Goal: Transaction & Acquisition: Purchase product/service

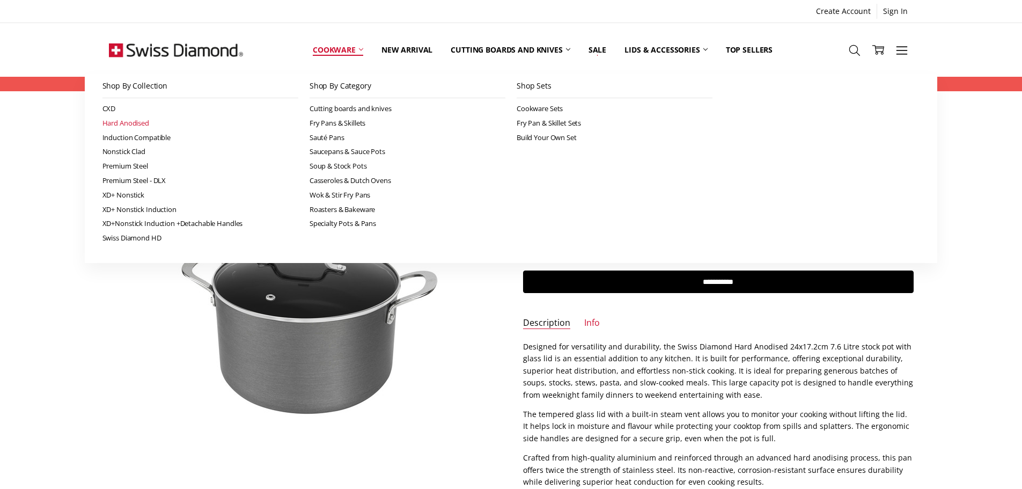
click at [122, 125] on link "Hard Anodised" at bounding box center [200, 123] width 196 height 14
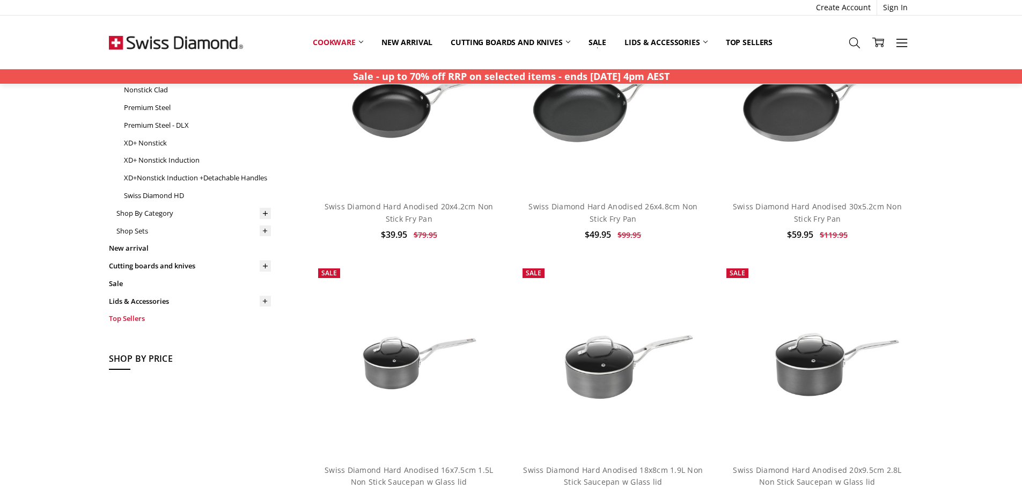
scroll to position [161, 0]
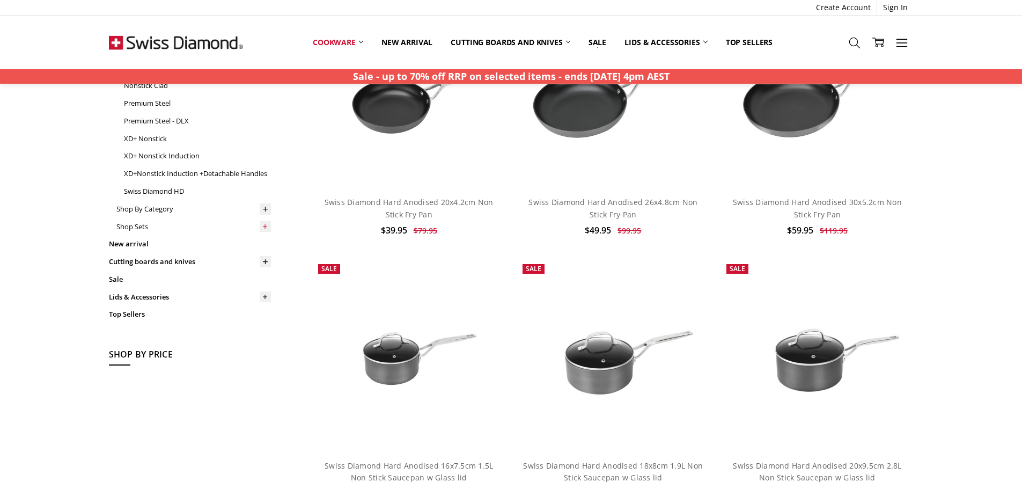
click at [262, 226] on icon at bounding box center [265, 227] width 8 height 8
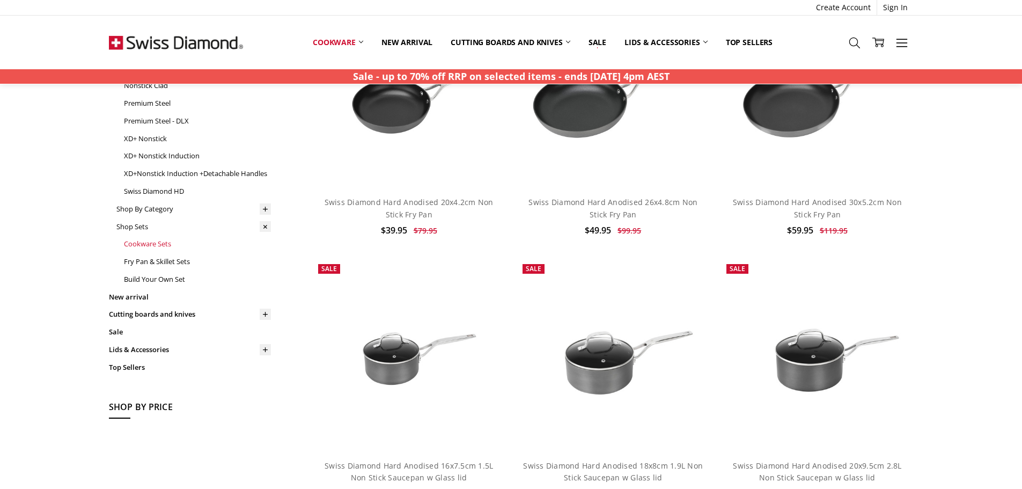
click at [158, 246] on link "Cookware Sets" at bounding box center [197, 244] width 147 height 18
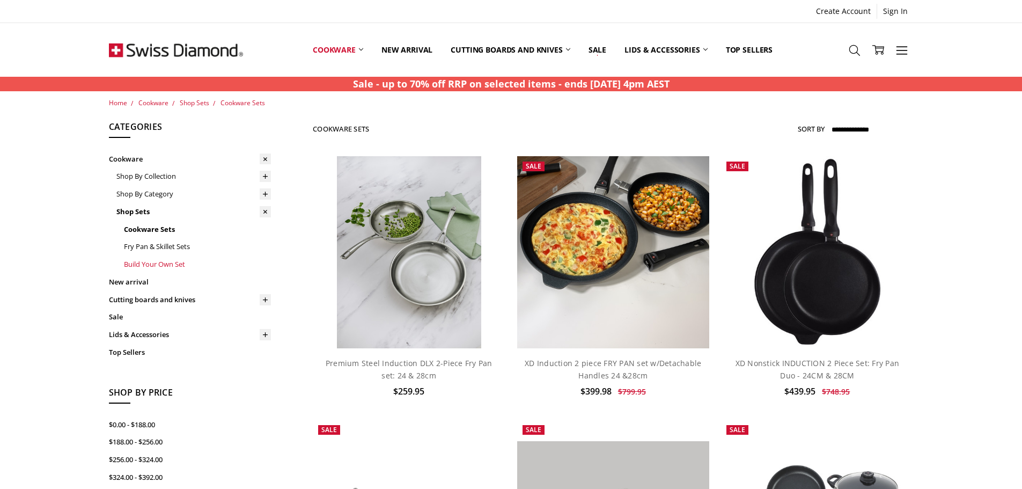
click at [163, 262] on link "Build Your Own Set" at bounding box center [197, 264] width 147 height 18
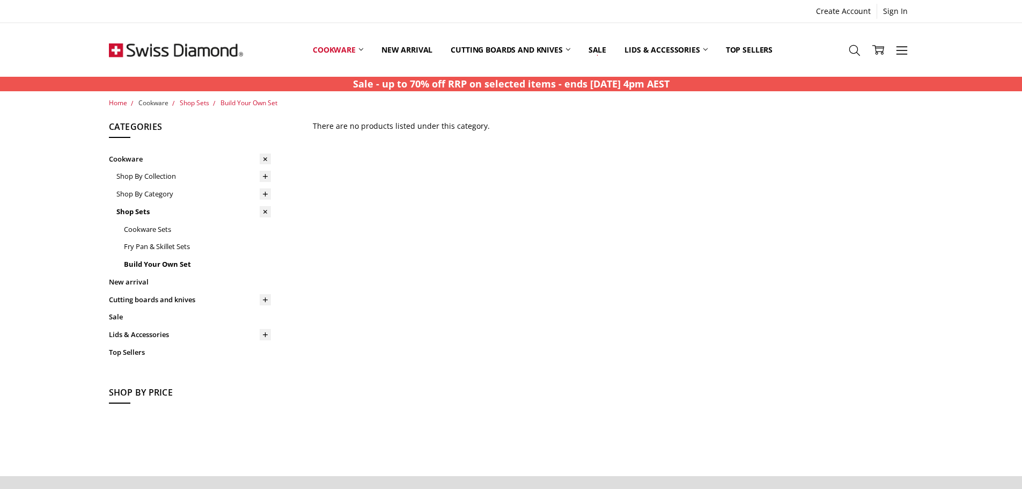
click at [157, 102] on span "Cookware" at bounding box center [153, 102] width 30 height 9
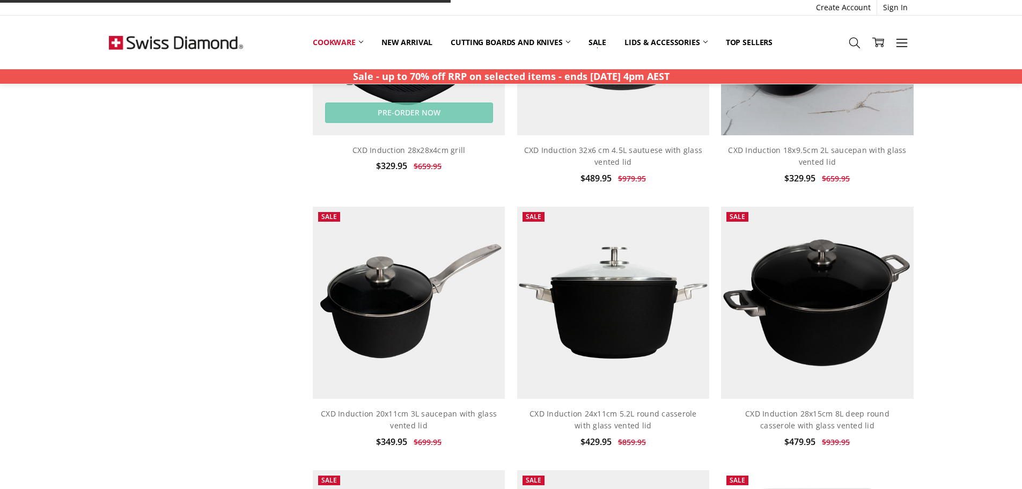
scroll to position [1073, 0]
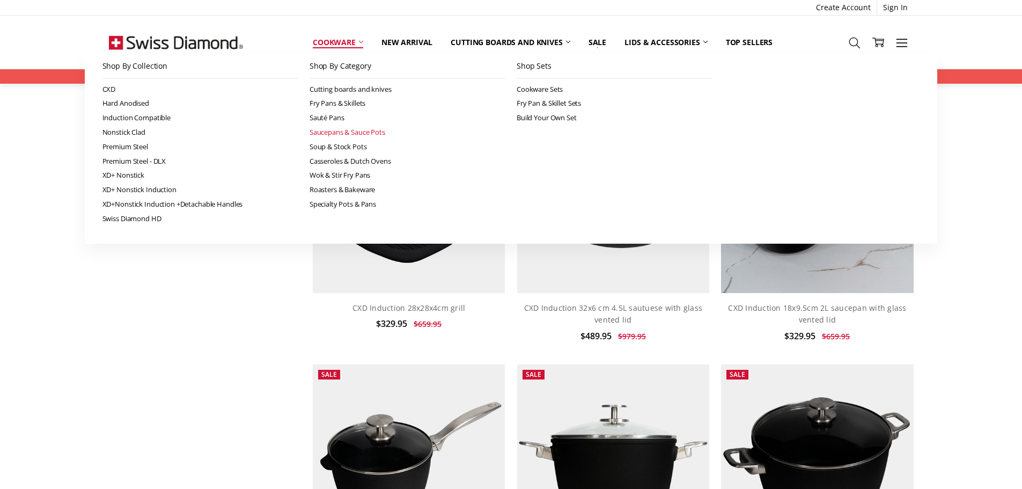
click at [331, 131] on link "Saucepans & Sauce Pots" at bounding box center [407, 132] width 196 height 14
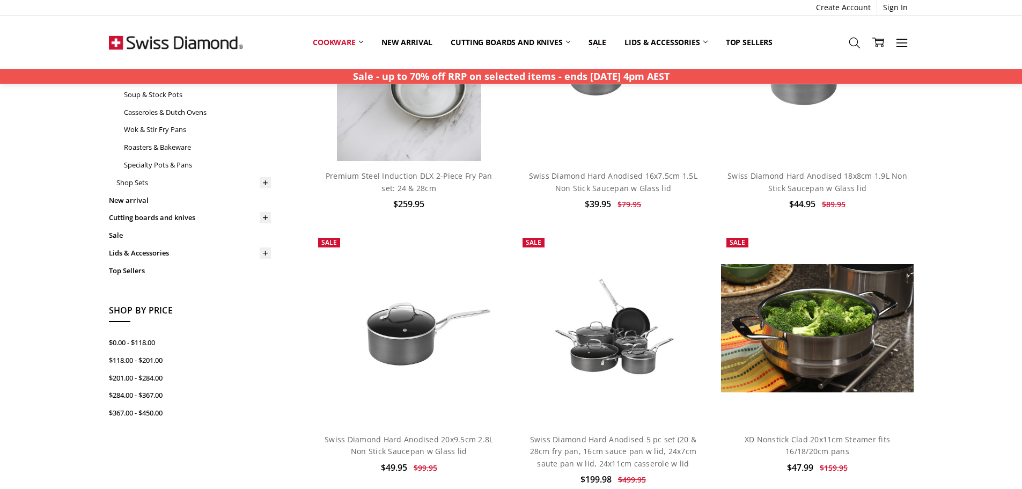
scroll to position [215, 0]
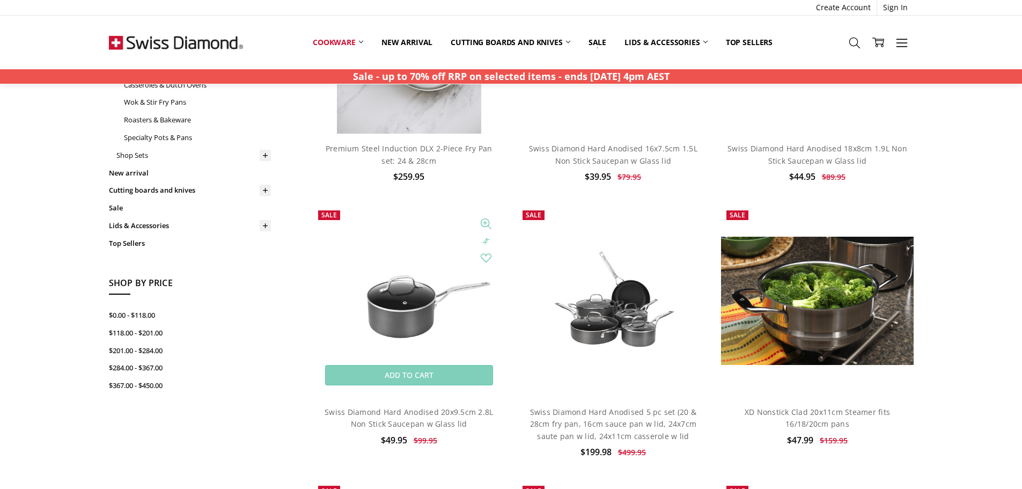
click at [403, 306] on img at bounding box center [409, 301] width 192 height 128
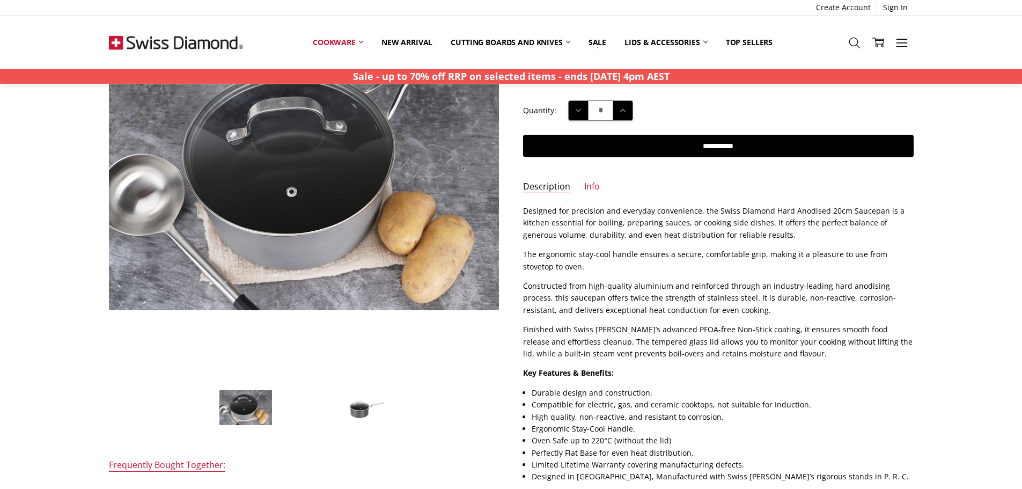
scroll to position [161, 0]
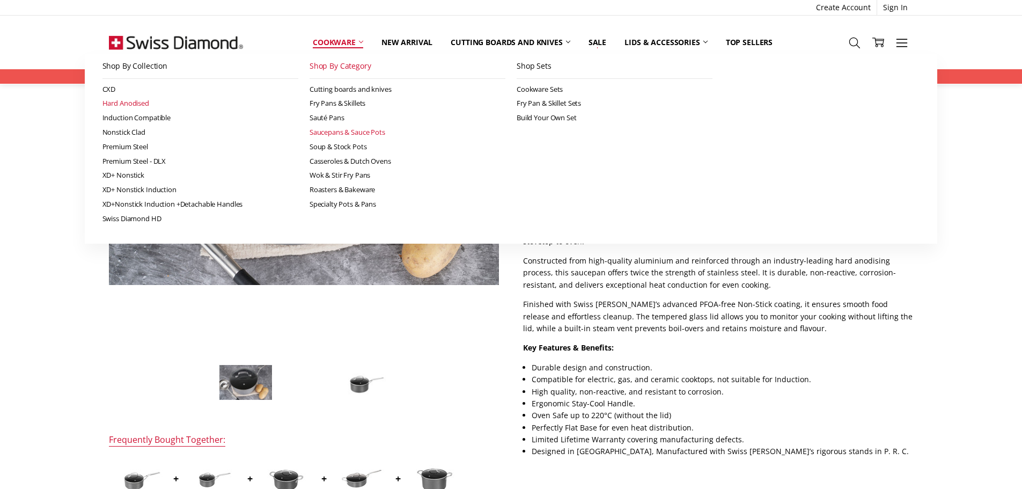
click at [126, 102] on link "Hard Anodised" at bounding box center [200, 103] width 196 height 14
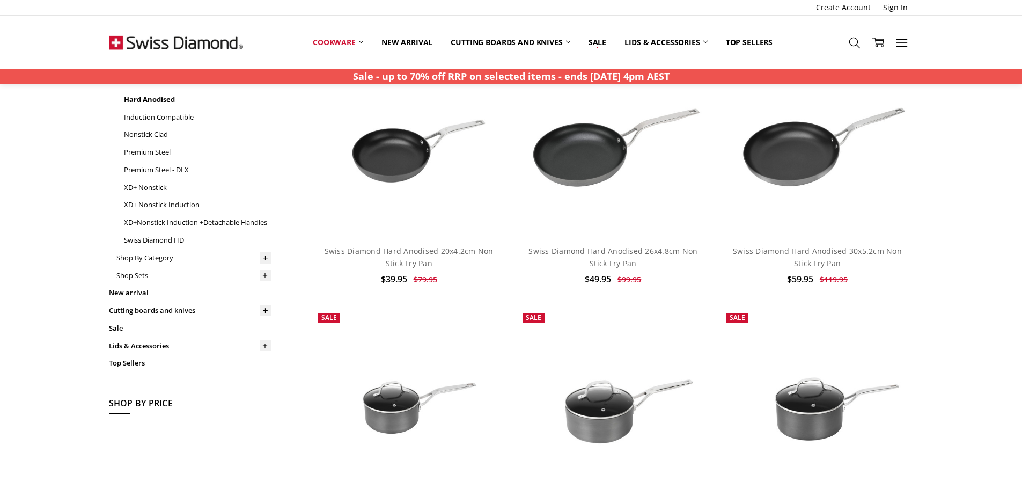
scroll to position [215, 0]
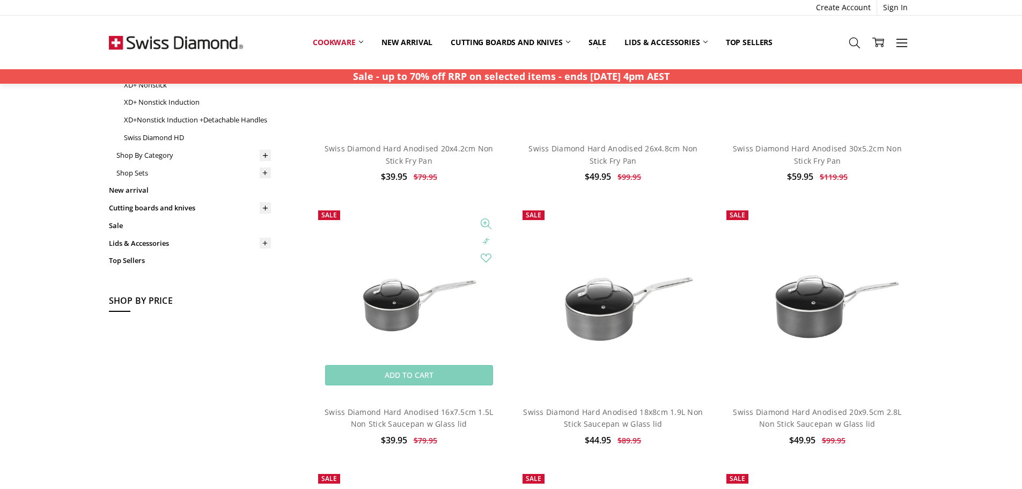
click at [390, 289] on img at bounding box center [409, 301] width 192 height 128
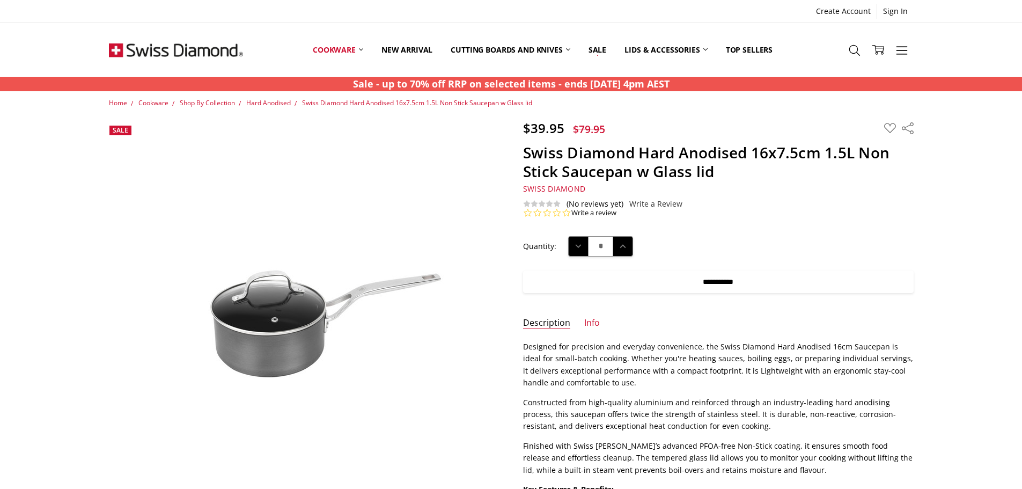
click at [704, 278] on input "**********" at bounding box center [718, 281] width 390 height 23
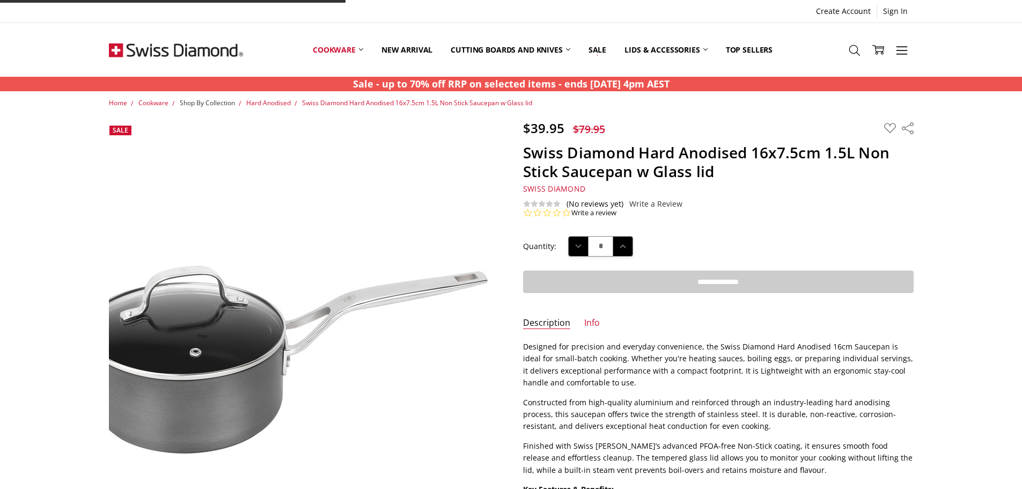
type input "**********"
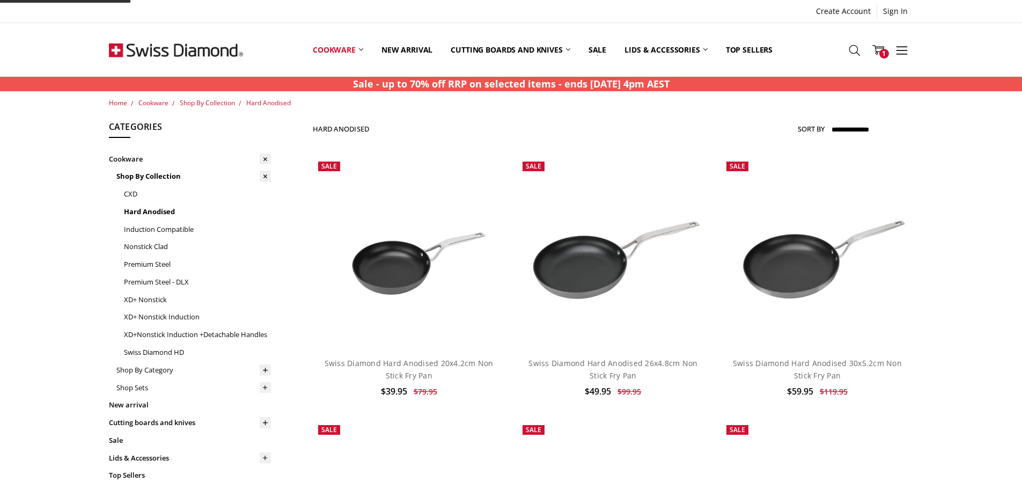
scroll to position [211, 0]
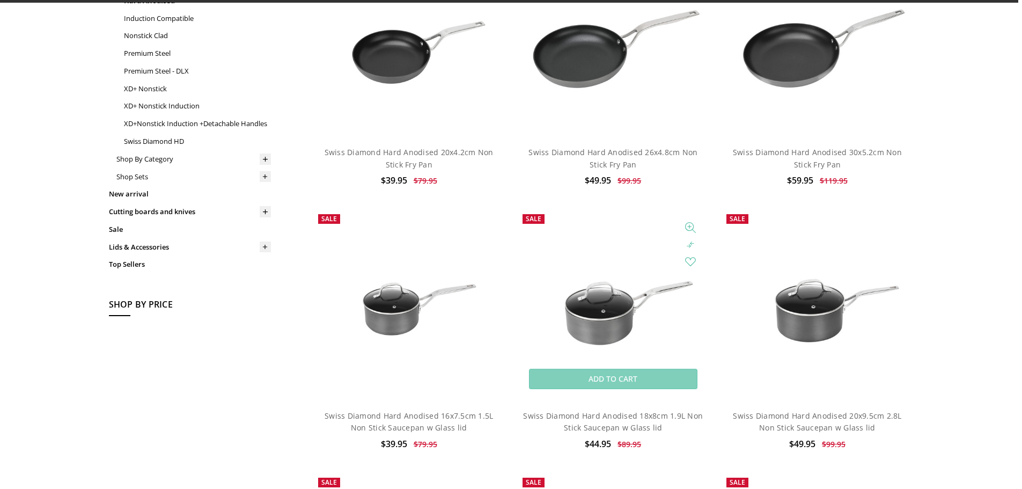
click at [585, 313] on img at bounding box center [613, 304] width 192 height 128
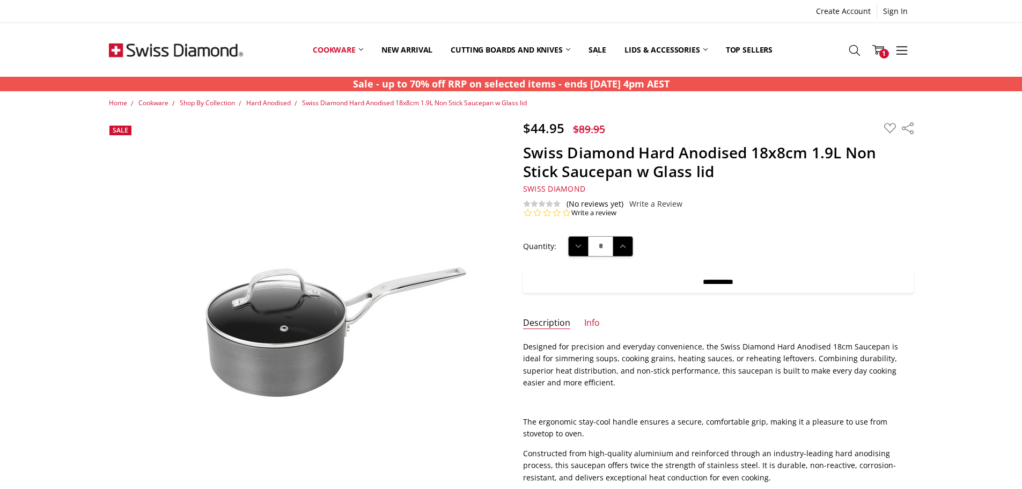
click at [689, 277] on input "**********" at bounding box center [718, 281] width 390 height 23
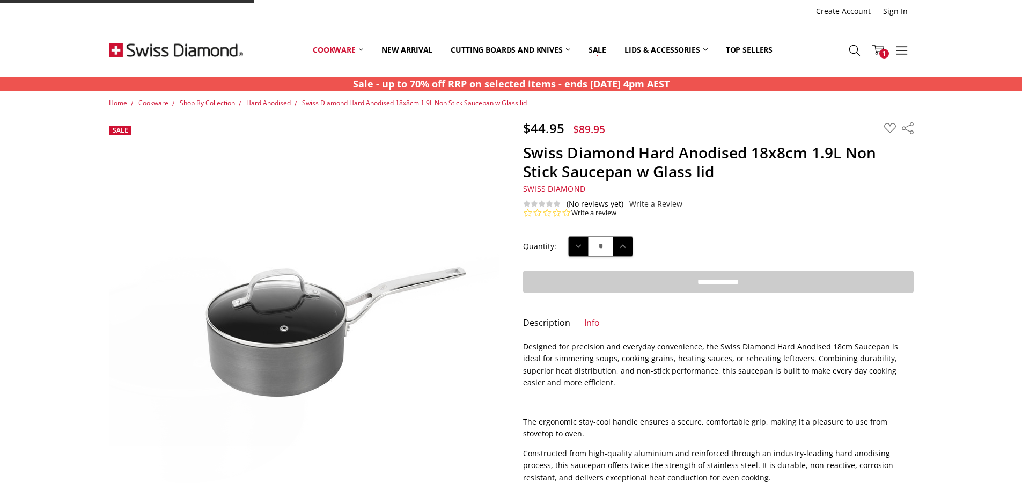
type input "**********"
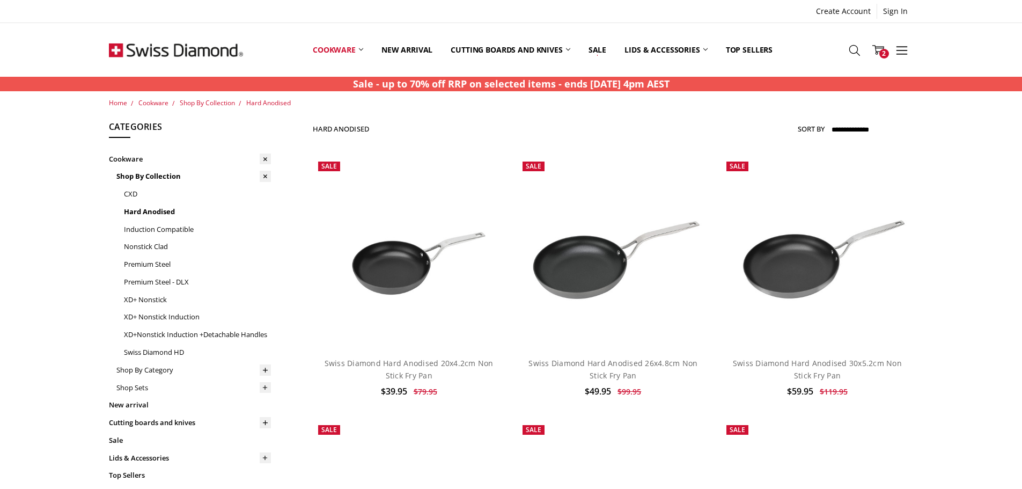
scroll to position [207, 0]
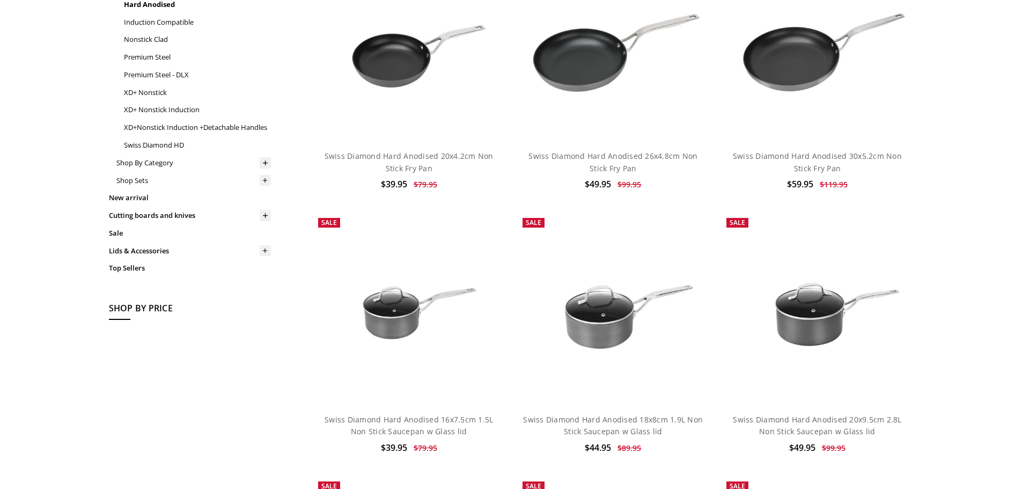
click at [815, 333] on img at bounding box center [817, 308] width 192 height 128
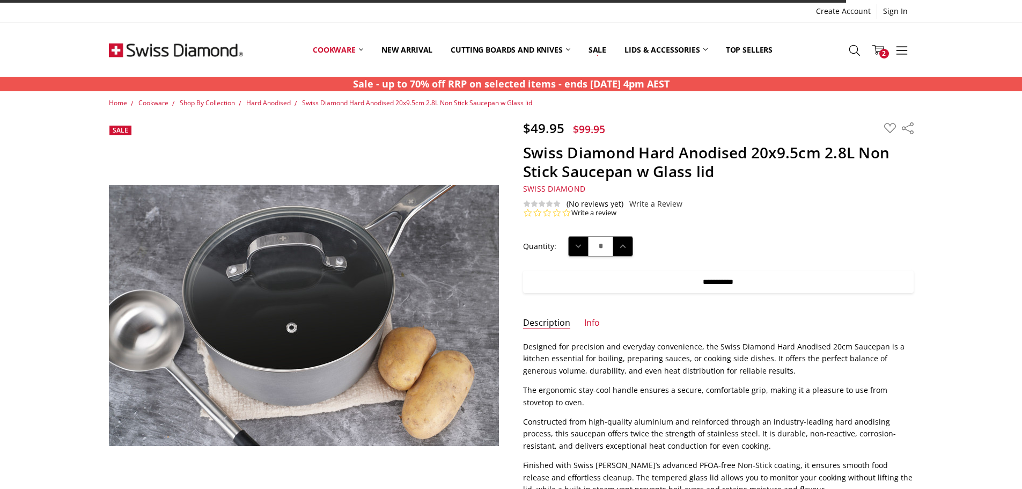
click at [675, 279] on input "**********" at bounding box center [718, 281] width 390 height 23
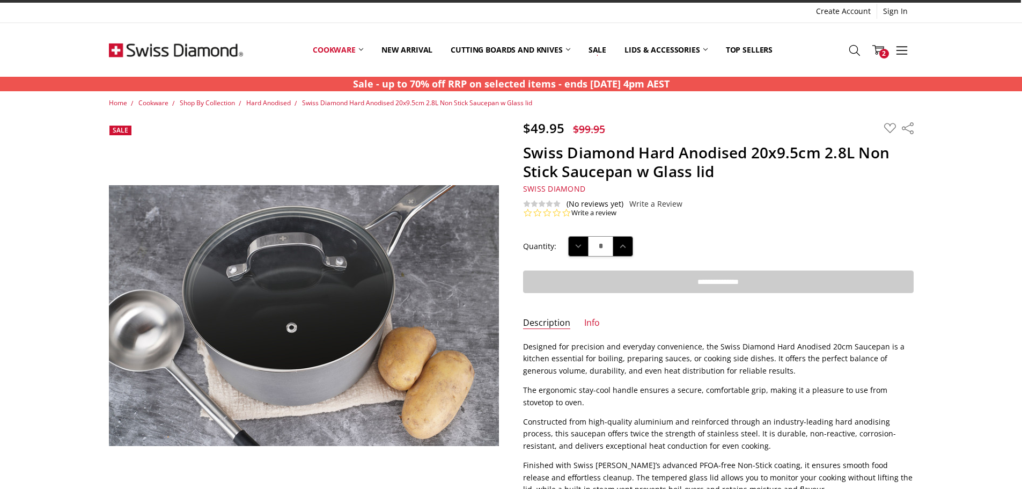
type input "**********"
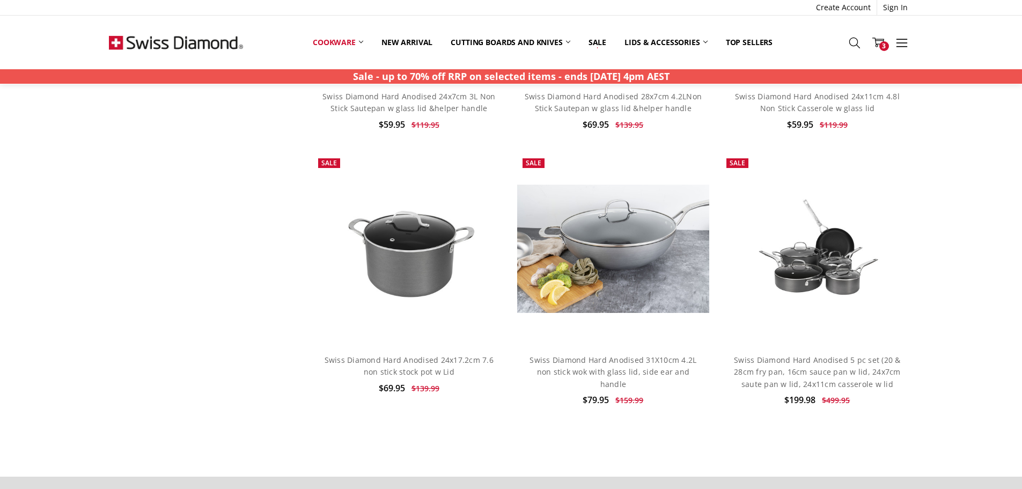
scroll to position [740, 0]
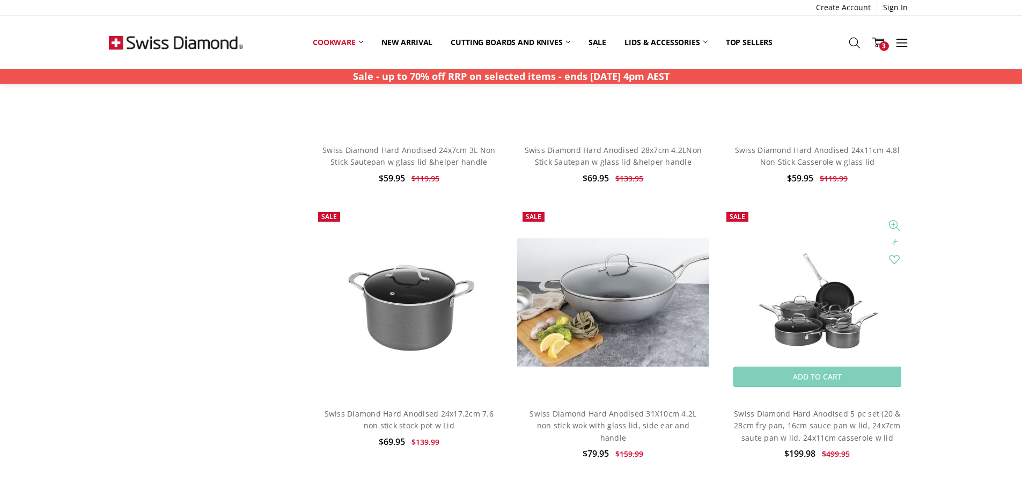
click at [801, 313] on img at bounding box center [817, 303] width 192 height 130
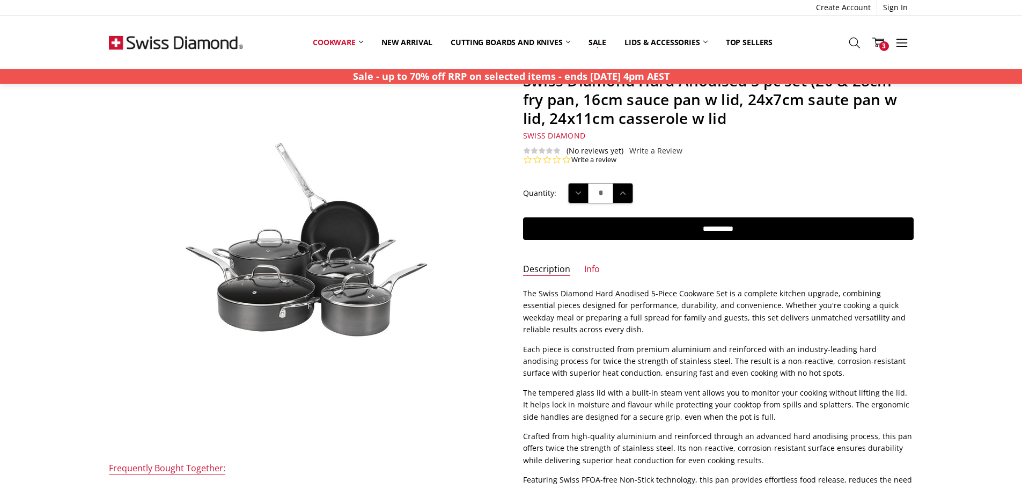
scroll to position [54, 0]
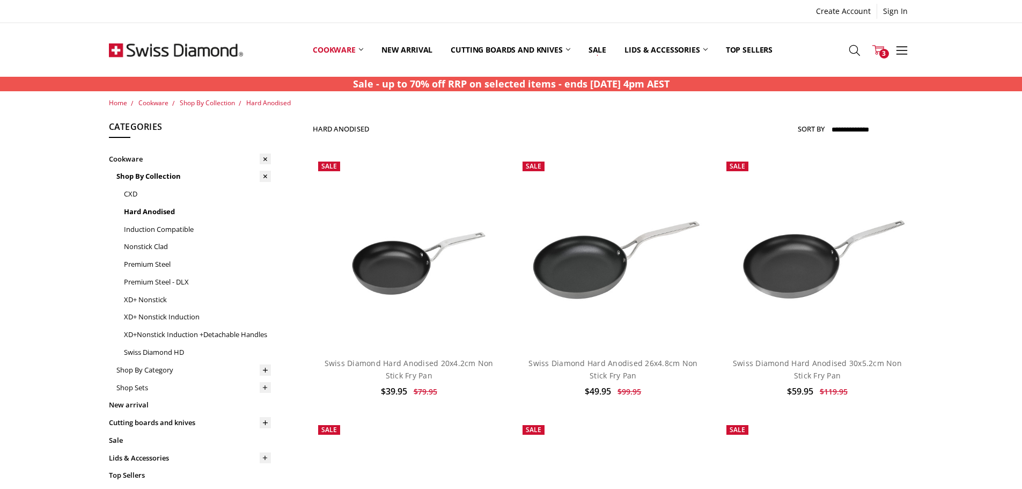
click at [883, 53] on span "3" at bounding box center [884, 54] width 10 height 10
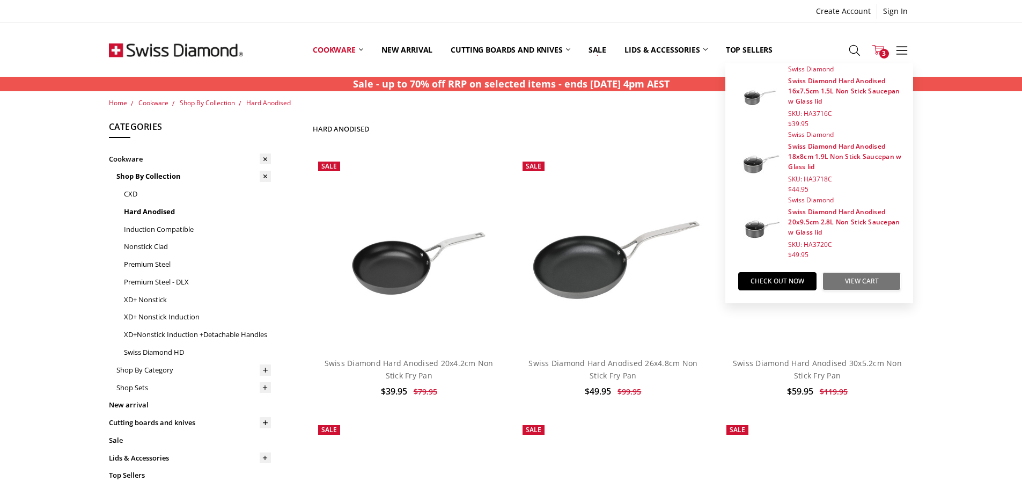
click at [863, 282] on link "View Cart" at bounding box center [861, 281] width 78 height 18
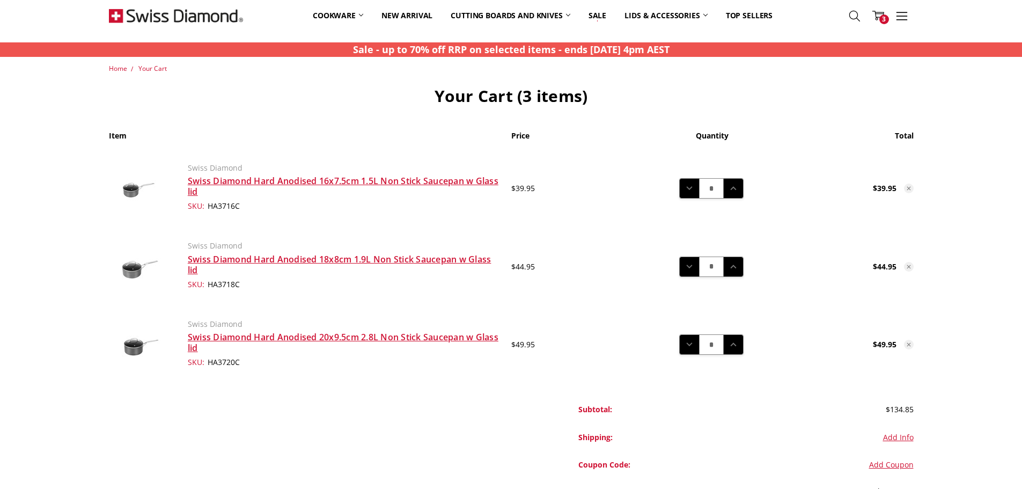
scroll to position [54, 0]
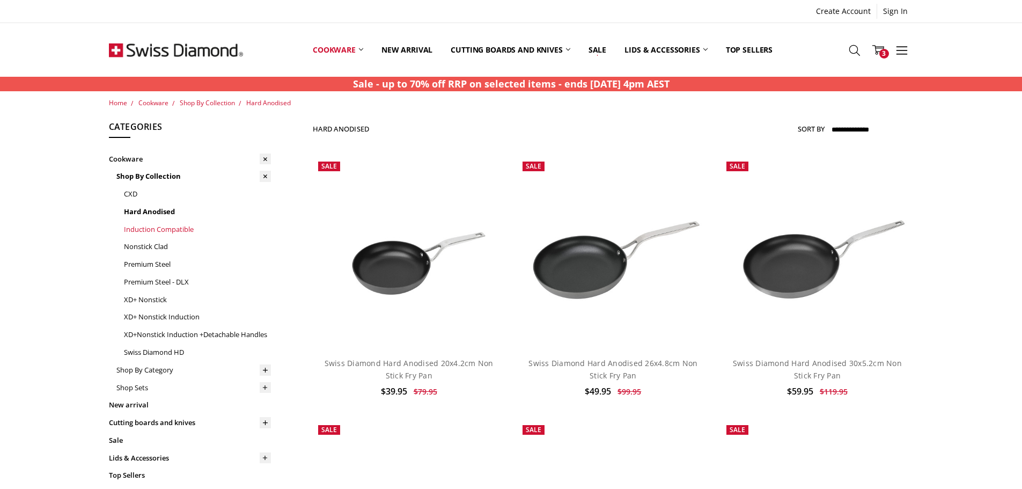
click at [179, 231] on link "Induction Compatible" at bounding box center [197, 229] width 147 height 18
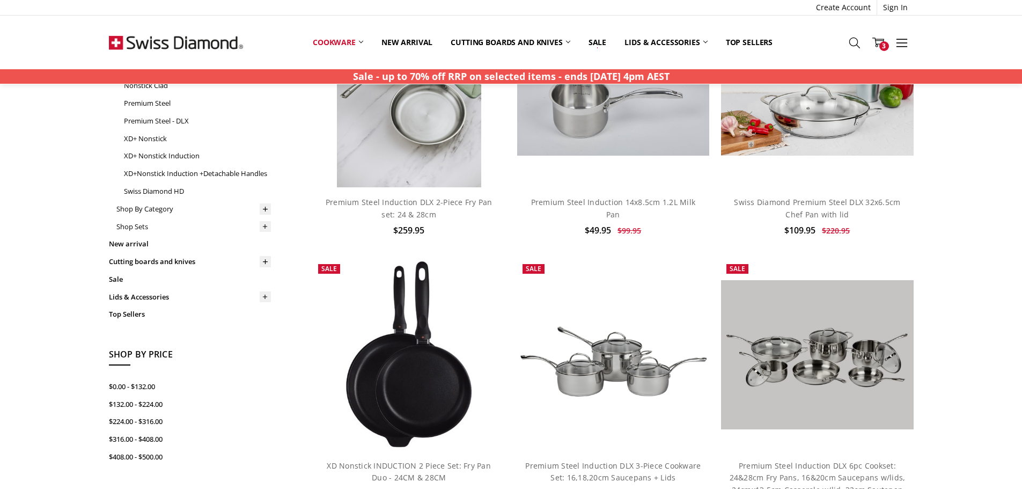
scroll to position [54, 0]
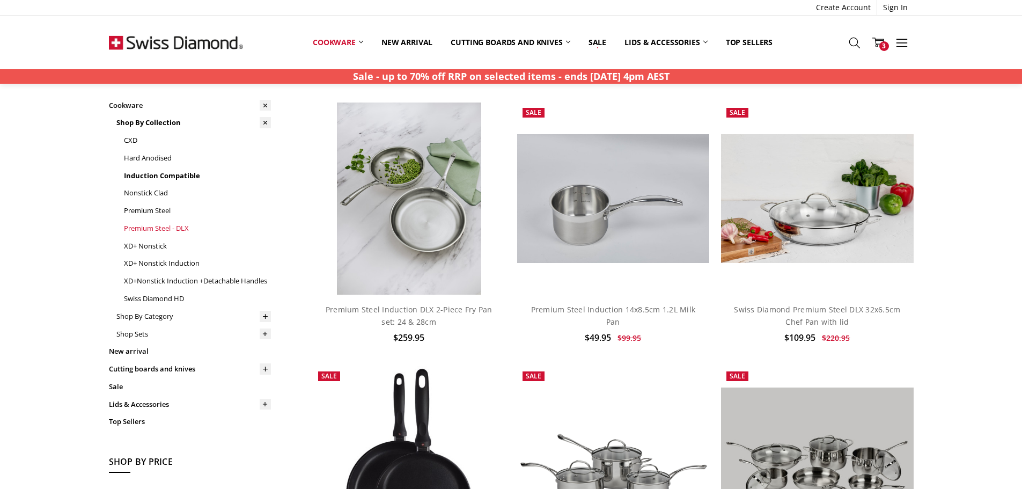
click at [168, 227] on link "Premium Steel - DLX" at bounding box center [197, 228] width 147 height 18
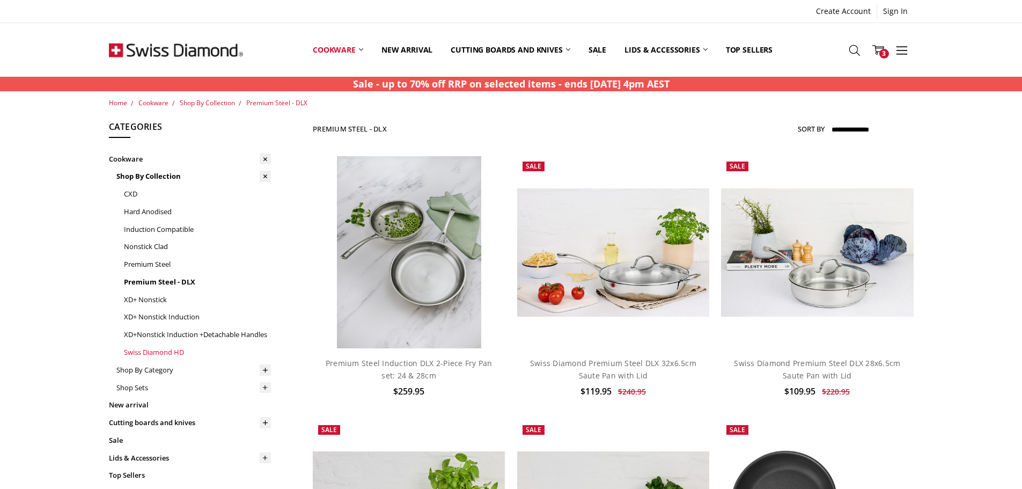
click at [165, 351] on link "Swiss Diamond HD" at bounding box center [197, 352] width 147 height 18
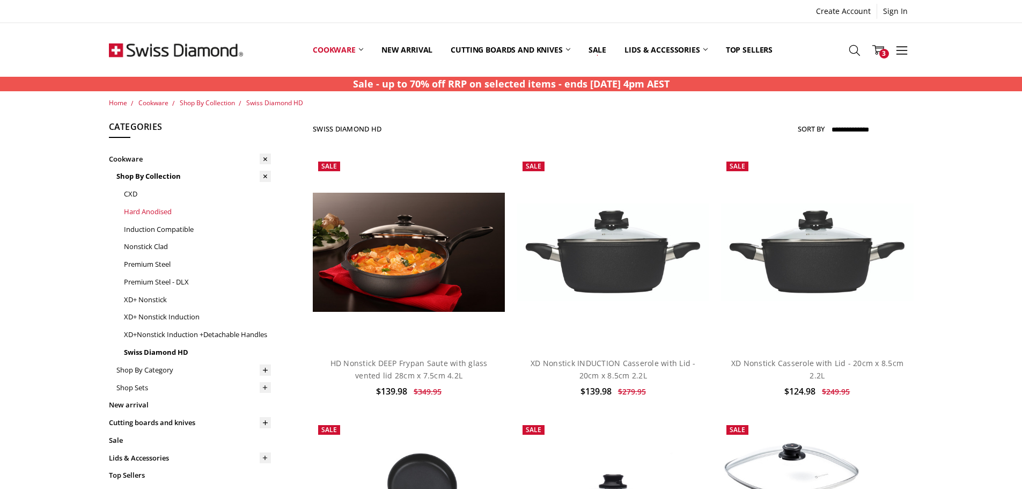
click at [158, 213] on link "Hard Anodised" at bounding box center [197, 212] width 147 height 18
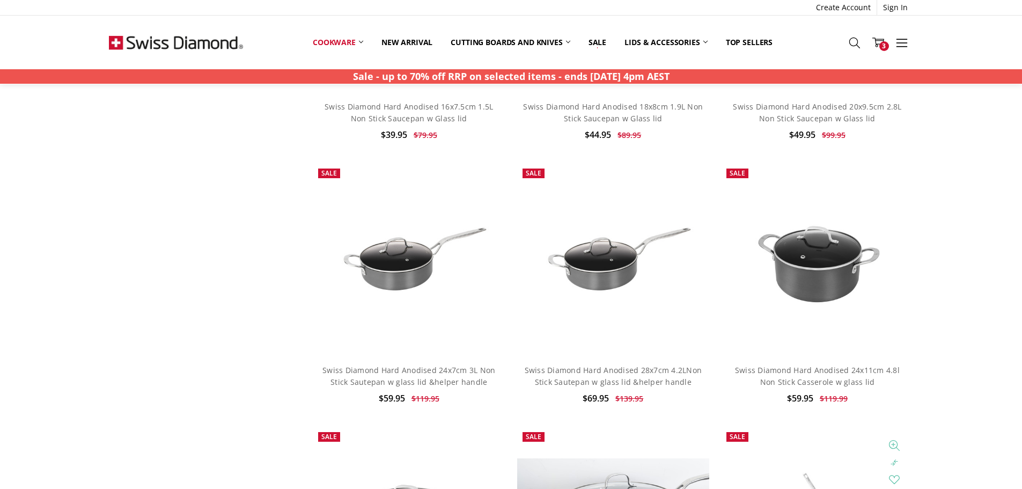
scroll to position [644, 0]
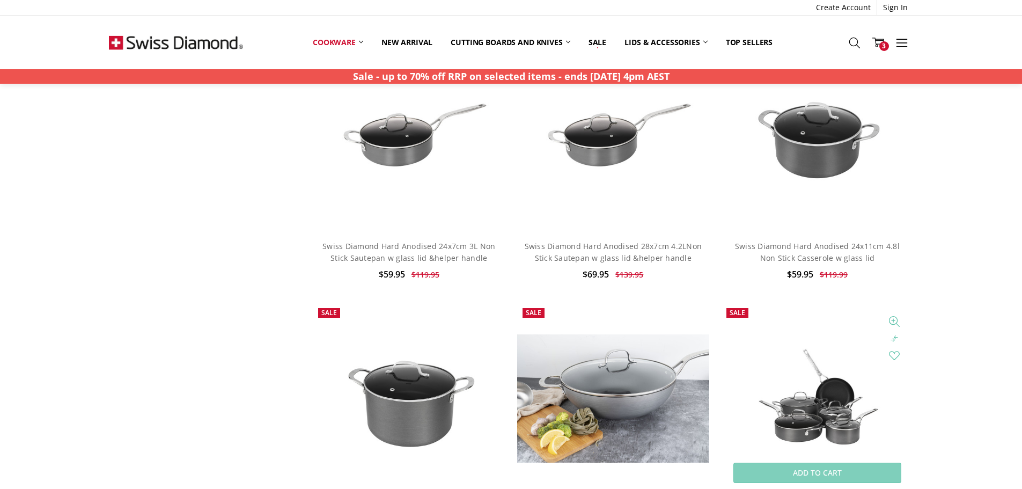
click at [838, 398] on img at bounding box center [817, 399] width 192 height 130
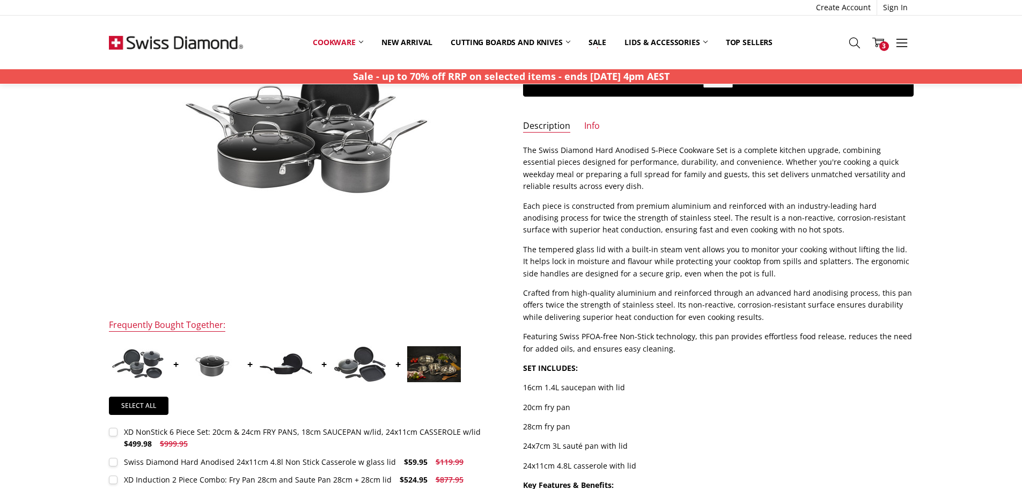
scroll to position [215, 0]
click at [881, 42] on span "3" at bounding box center [884, 46] width 10 height 10
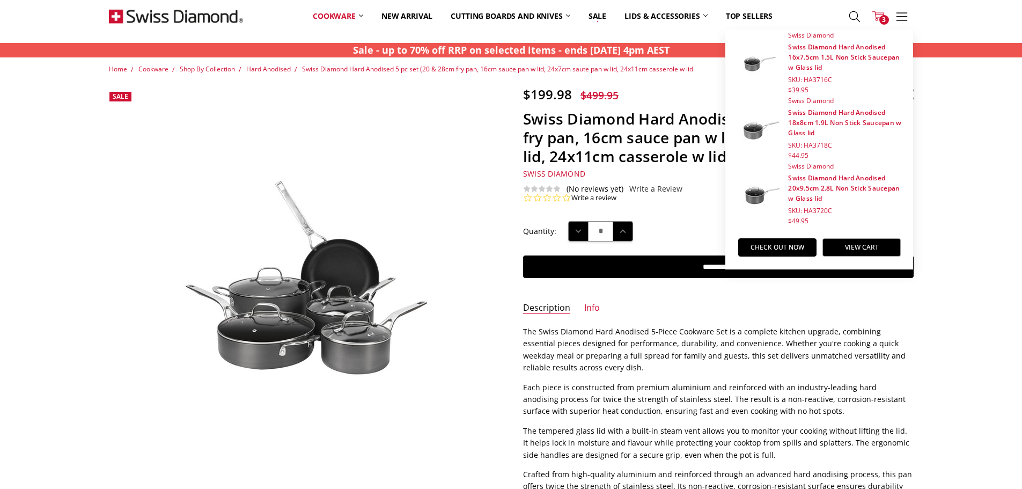
scroll to position [0, 0]
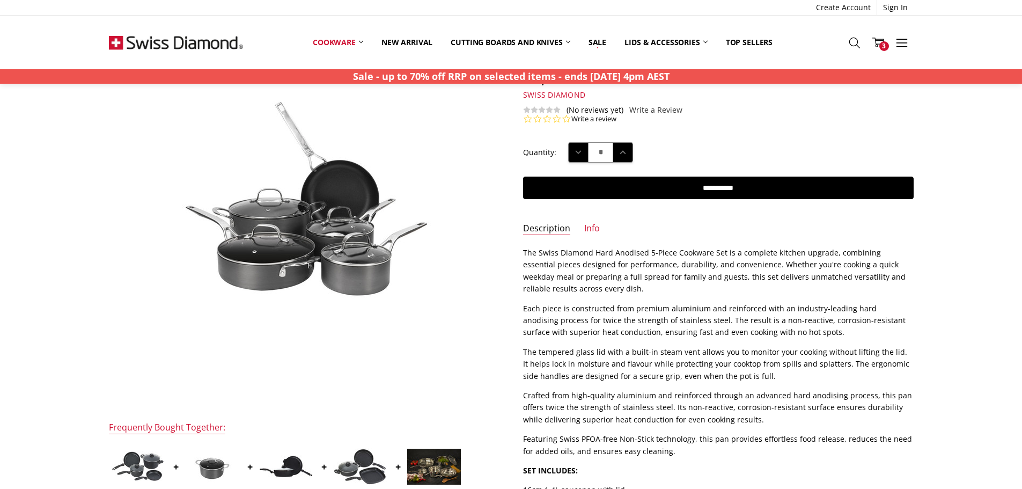
scroll to position [268, 0]
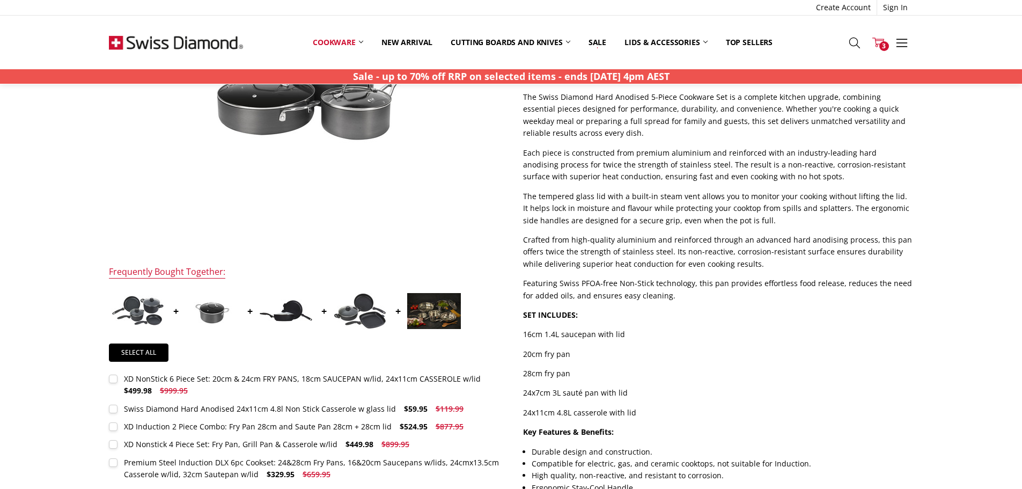
click at [883, 48] on span "3" at bounding box center [884, 46] width 10 height 10
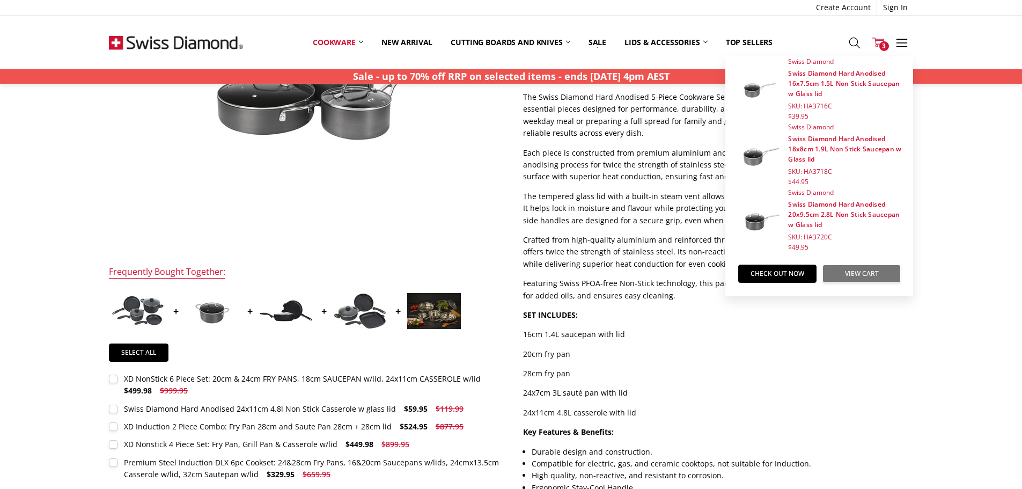
click at [867, 272] on link "View Cart" at bounding box center [861, 273] width 78 height 18
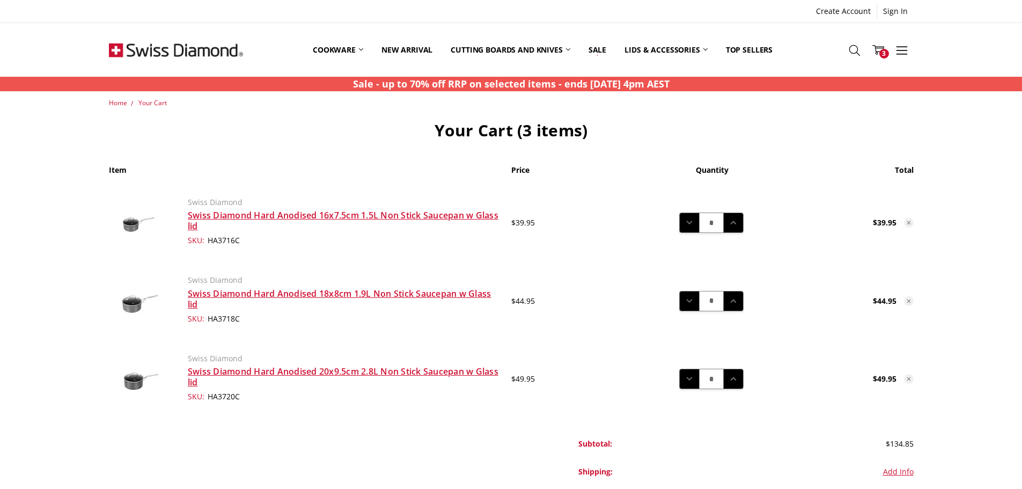
click at [910, 299] on icon at bounding box center [908, 301] width 6 height 6
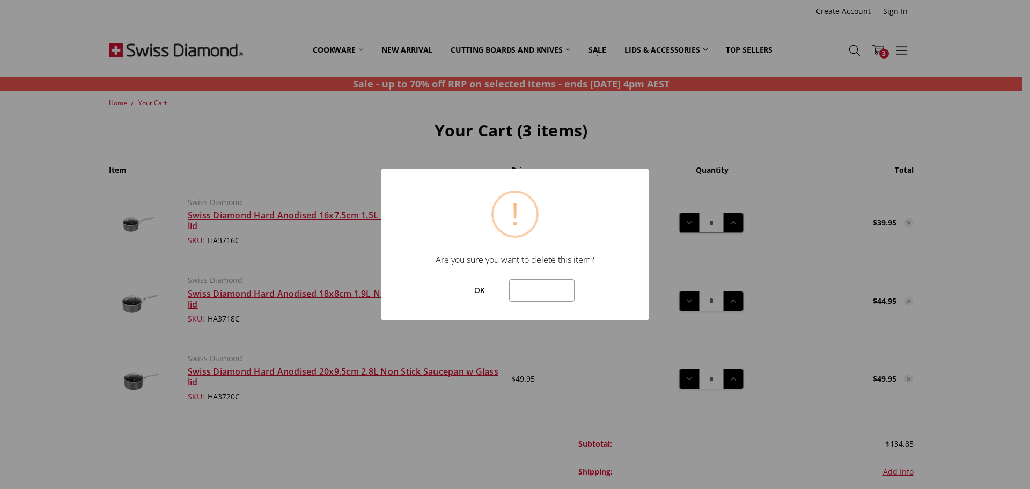
click at [473, 288] on button "OK" at bounding box center [479, 290] width 48 height 23
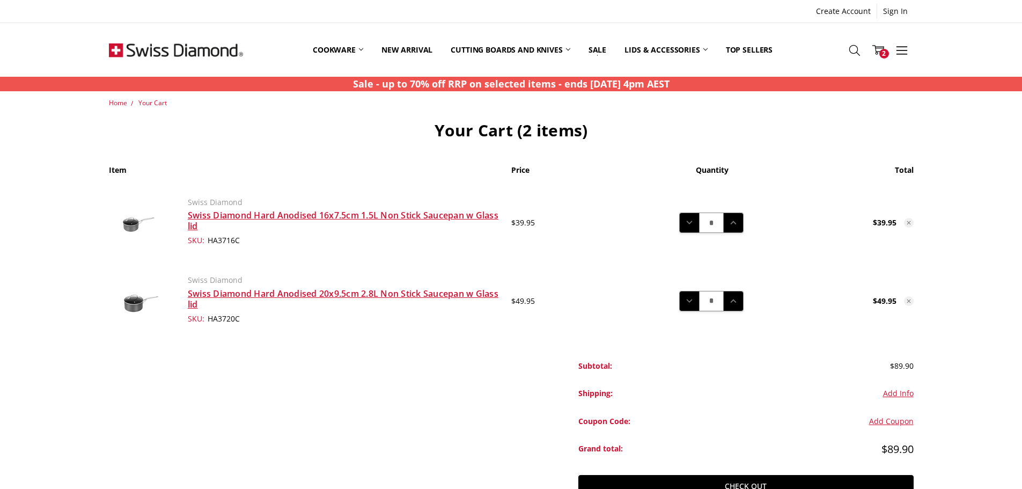
click at [908, 223] on use at bounding box center [909, 223] width 4 height 4
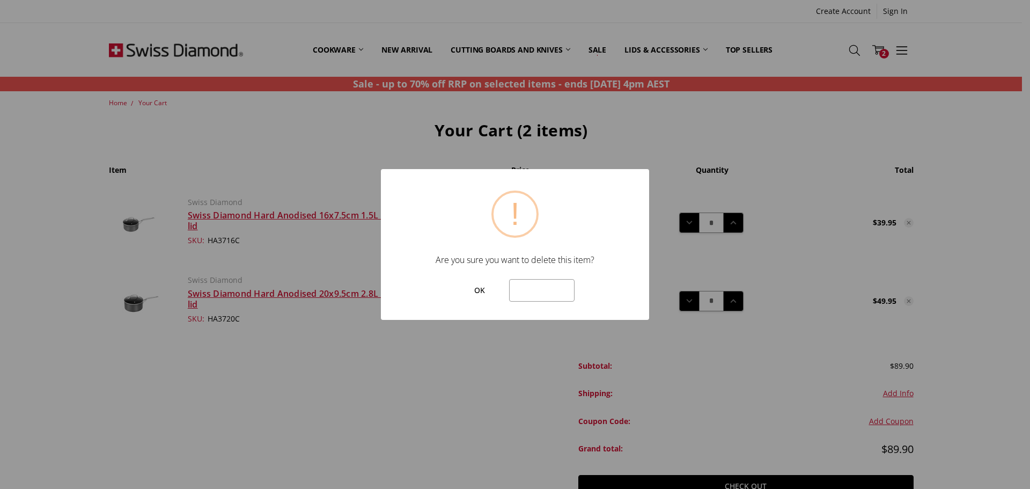
click at [482, 286] on button "OK" at bounding box center [479, 290] width 48 height 23
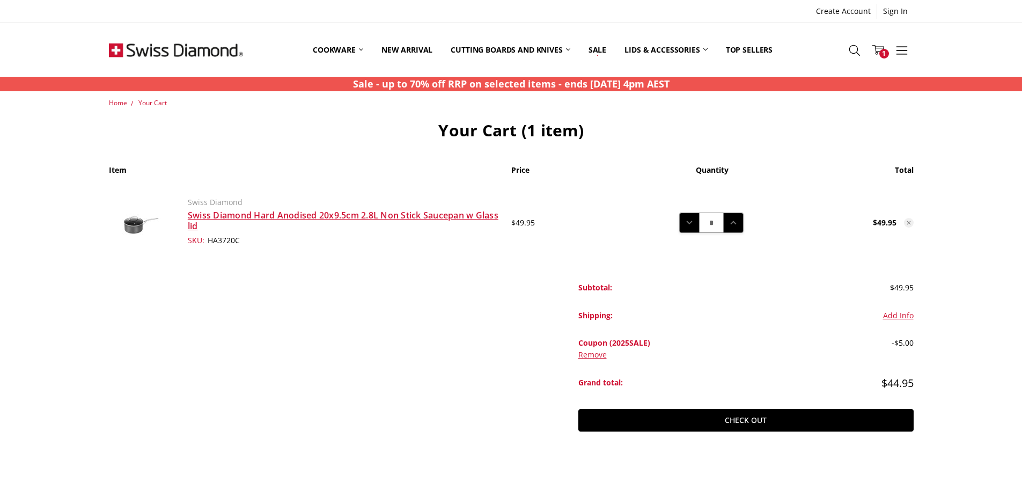
click at [900, 312] on button "Add Info" at bounding box center [898, 315] width 31 height 12
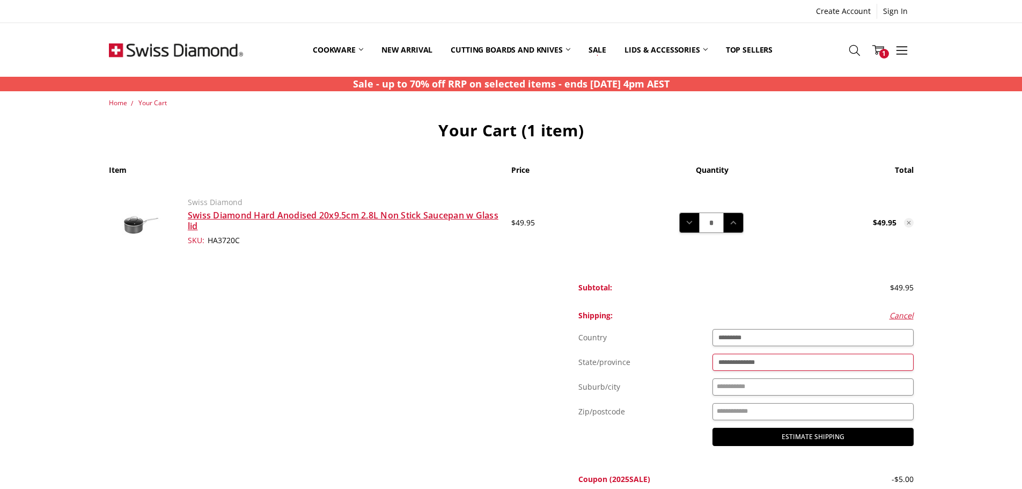
click at [753, 360] on select "**********" at bounding box center [812, 361] width 201 height 17
select select "***"
click at [712, 353] on select "**********" at bounding box center [812, 361] width 201 height 17
click at [735, 386] on input "Suburb/city" at bounding box center [812, 386] width 201 height 17
type input "*******"
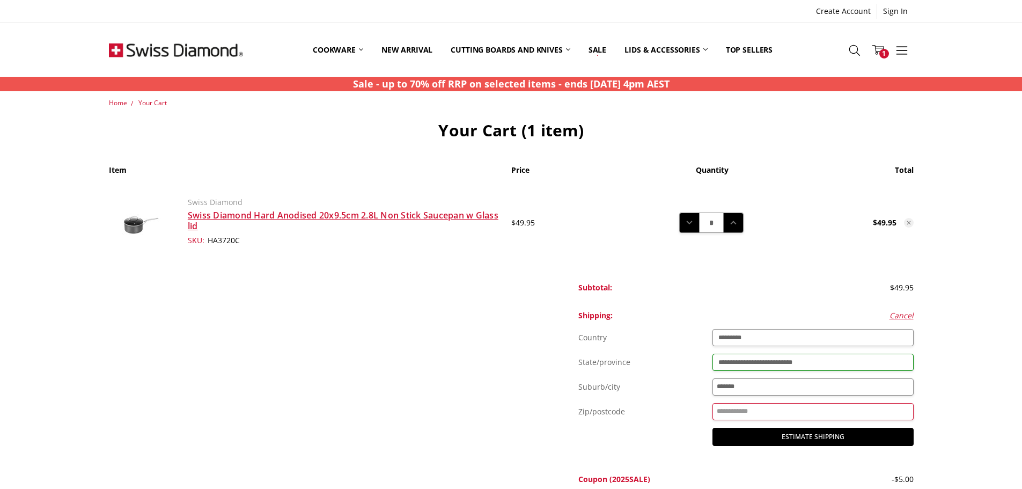
type input "****"
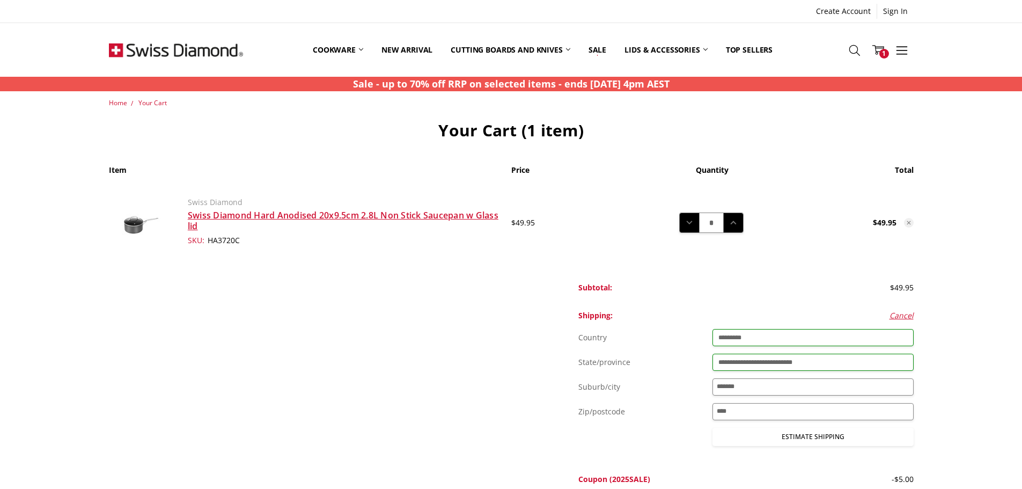
click at [815, 434] on button "Estimate Shipping" at bounding box center [812, 437] width 201 height 18
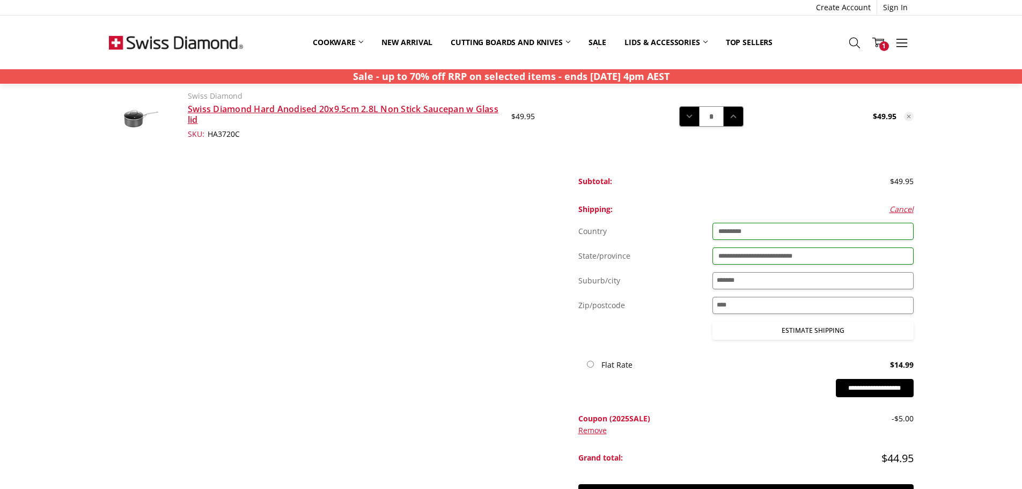
scroll to position [107, 0]
click at [790, 330] on button "Estimate Shipping" at bounding box center [812, 329] width 201 height 18
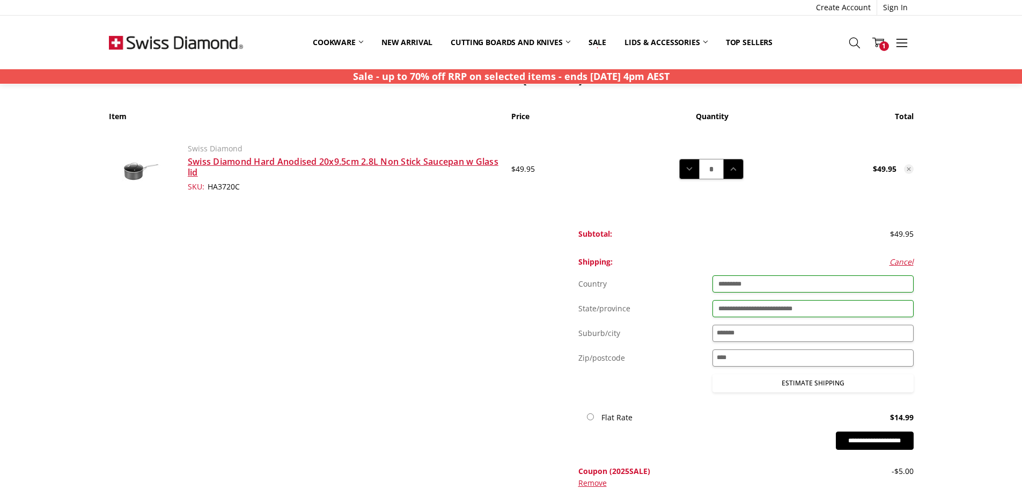
scroll to position [268, 0]
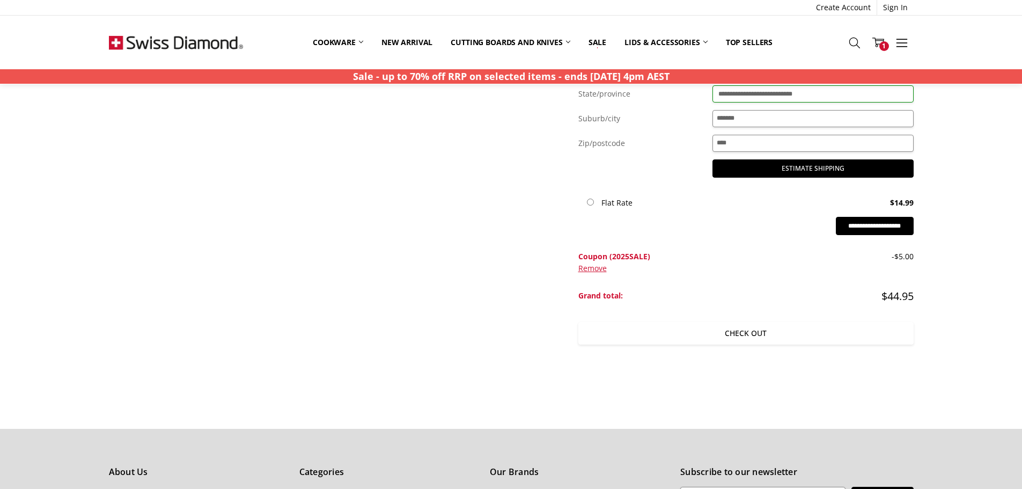
click at [788, 331] on link "Check out" at bounding box center [745, 333] width 335 height 23
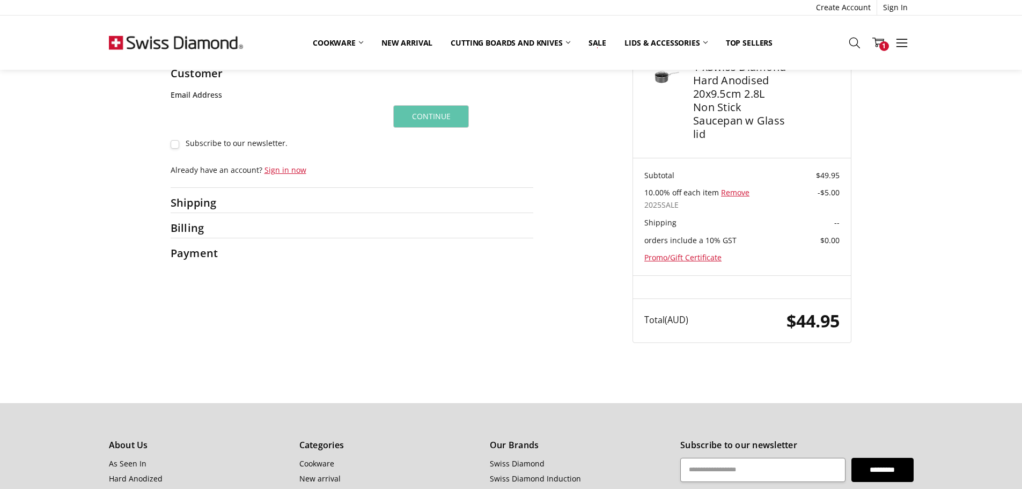
scroll to position [54, 0]
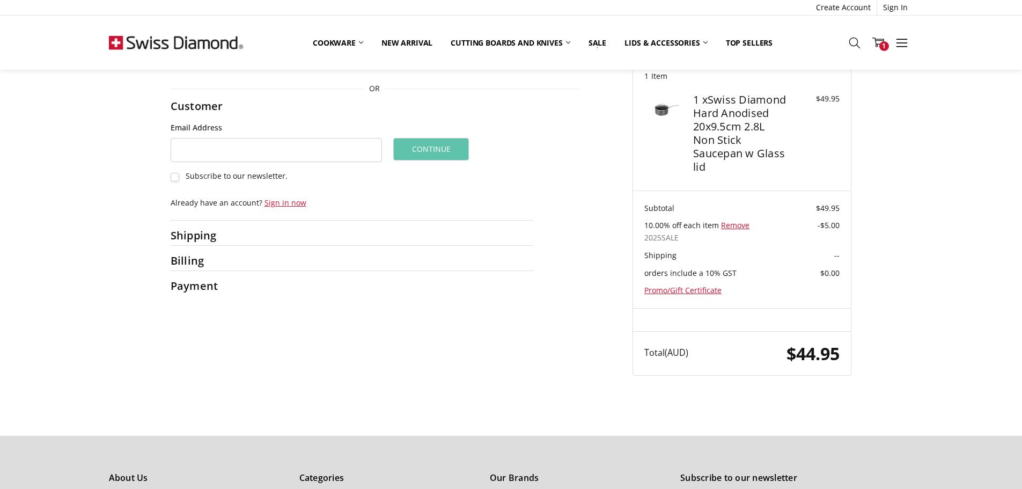
click at [231, 237] on h2 "Shipping" at bounding box center [205, 235] width 68 height 13
click at [201, 238] on h2 "Shipping" at bounding box center [205, 235] width 68 height 13
click at [223, 144] on input "Email Address" at bounding box center [277, 150] width 212 height 24
type input "**********"
click at [416, 151] on button "Continue" at bounding box center [431, 149] width 76 height 23
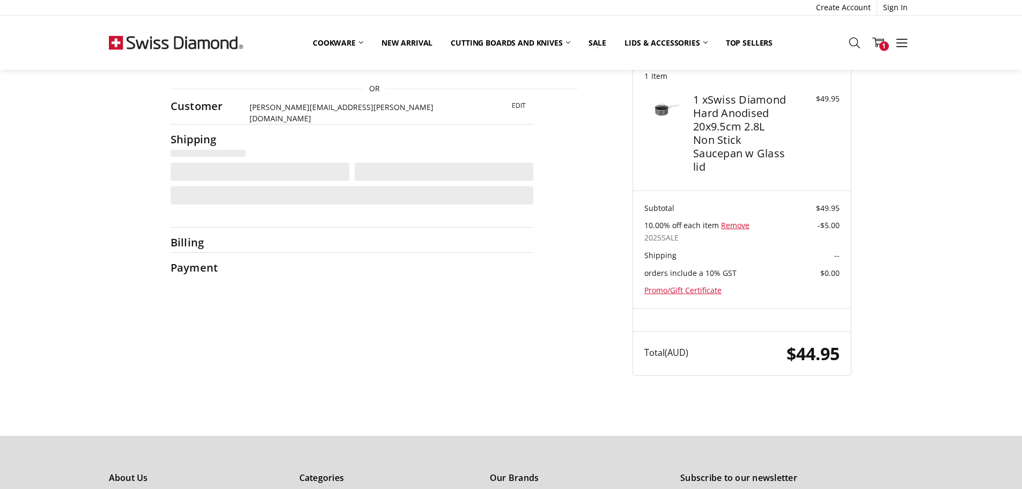
select select "**"
select select "***"
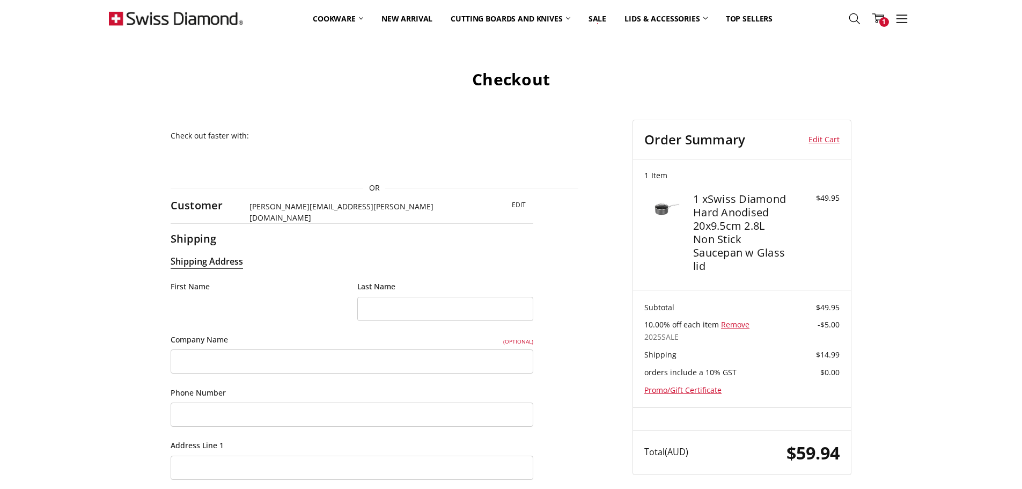
scroll to position [0, 0]
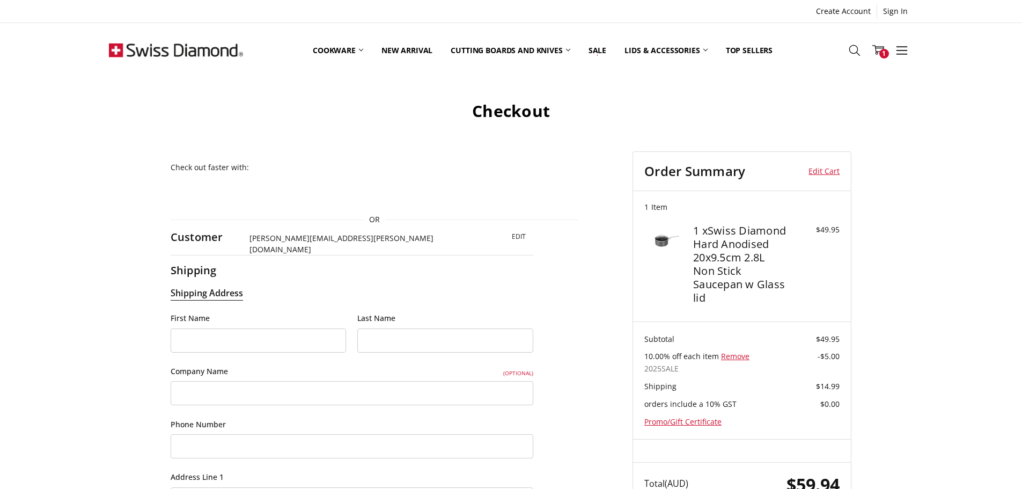
click at [729, 257] on h4 "1 x Swiss Diamond Hard Anodised 20x9.5cm 2.8L Non Stick Saucepan w Glass lid" at bounding box center [740, 264] width 95 height 80
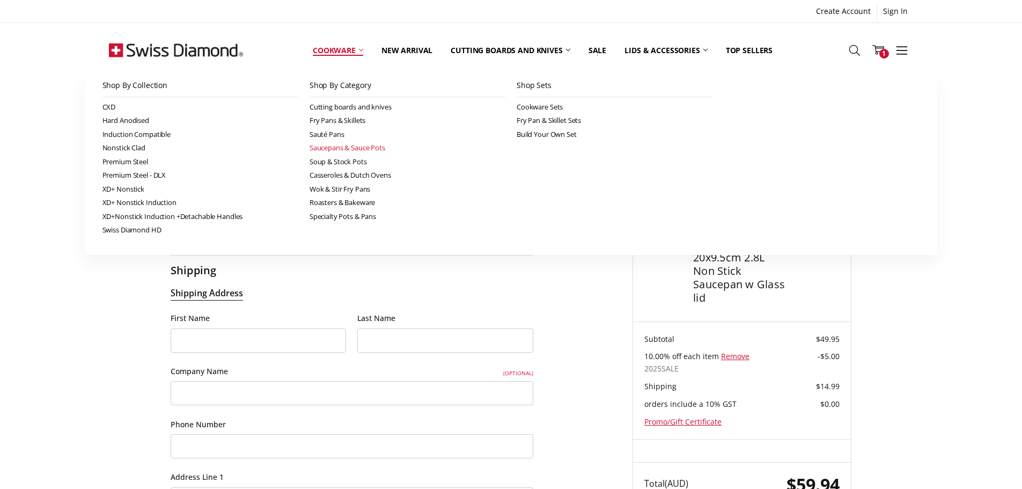
click at [334, 148] on link "Saucepans & Sauce Pots" at bounding box center [407, 148] width 196 height 14
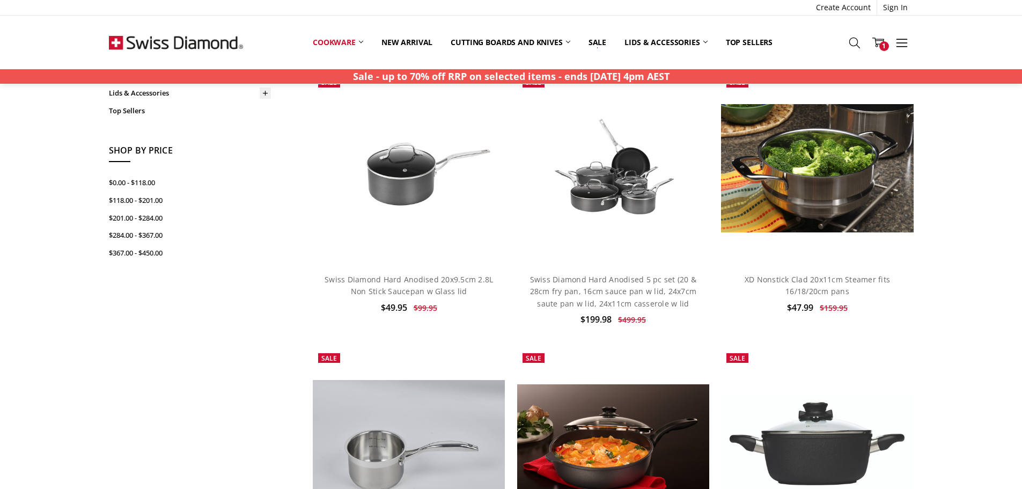
scroll to position [322, 0]
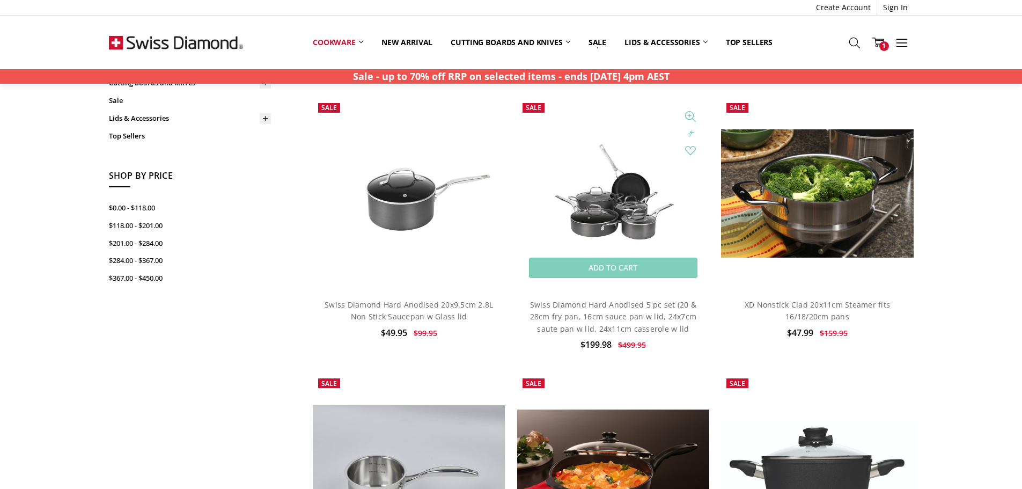
click at [603, 194] on img at bounding box center [613, 194] width 192 height 130
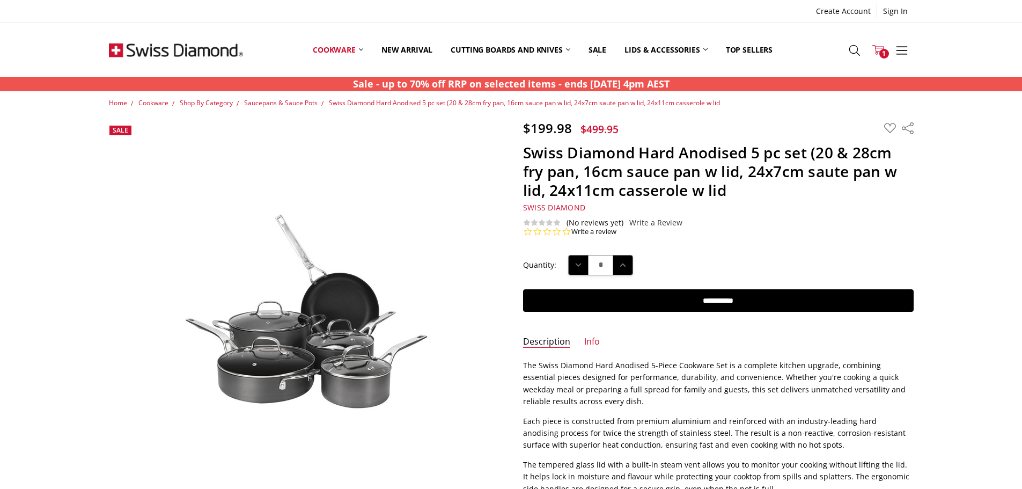
click at [875, 47] on use at bounding box center [878, 50] width 12 height 10
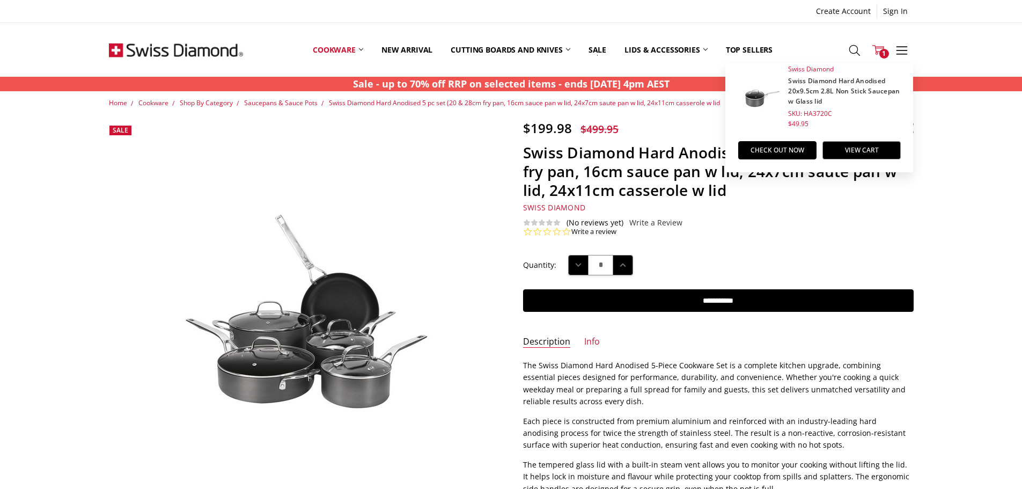
click at [822, 87] on link "Swiss Diamond Hard Anodised 20x9.5cm 2.8L Non Stick Saucepan w Glass lid" at bounding box center [844, 91] width 112 height 30
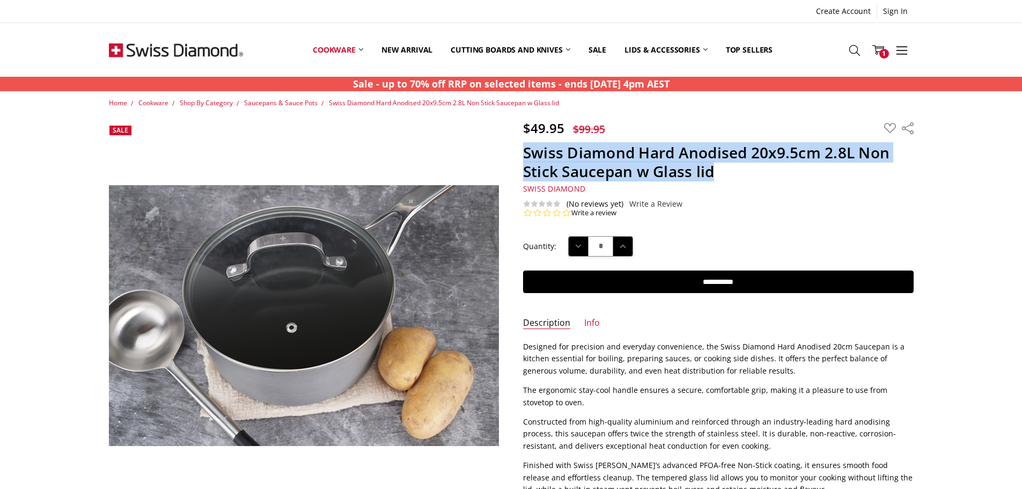
drag, startPoint x: 525, startPoint y: 152, endPoint x: 721, endPoint y: 167, distance: 197.5
click at [721, 167] on h1 "Swiss Diamond Hard Anodised 20x9.5cm 2.8L Non Stick Saucepan w Glass lid" at bounding box center [718, 162] width 390 height 38
copy h1 "Swiss Diamond Hard Anodised 20x9.5cm 2.8L Non Stick Saucepan w Glass lid"
click at [593, 322] on link "Info" at bounding box center [592, 323] width 16 height 12
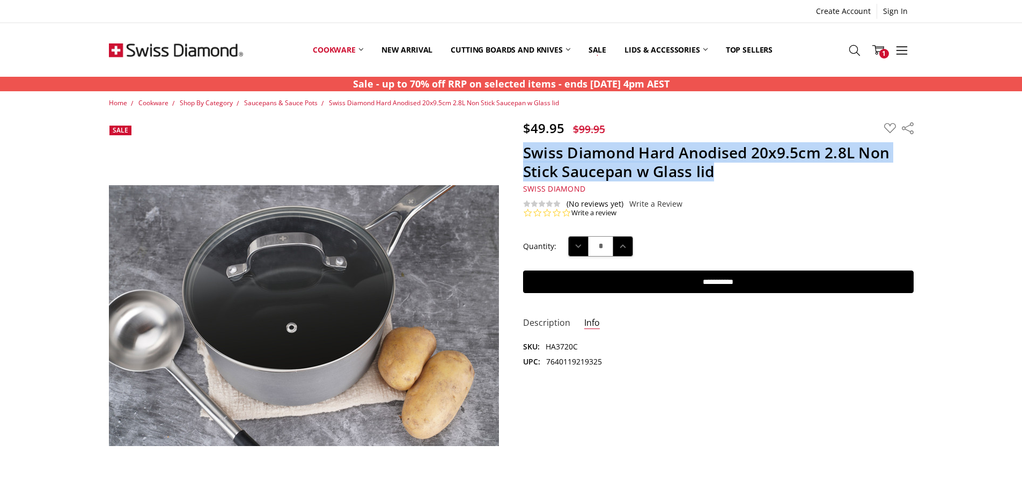
click at [548, 318] on link "Description" at bounding box center [546, 323] width 47 height 12
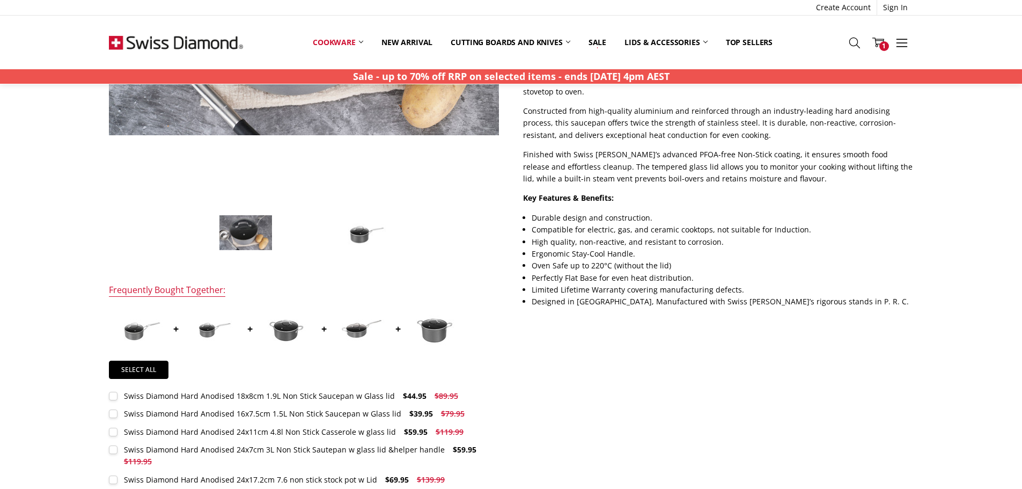
scroll to position [309, 0]
click at [207, 333] on img at bounding box center [212, 330] width 54 height 36
click at [151, 371] on link "Select all" at bounding box center [139, 371] width 60 height 18
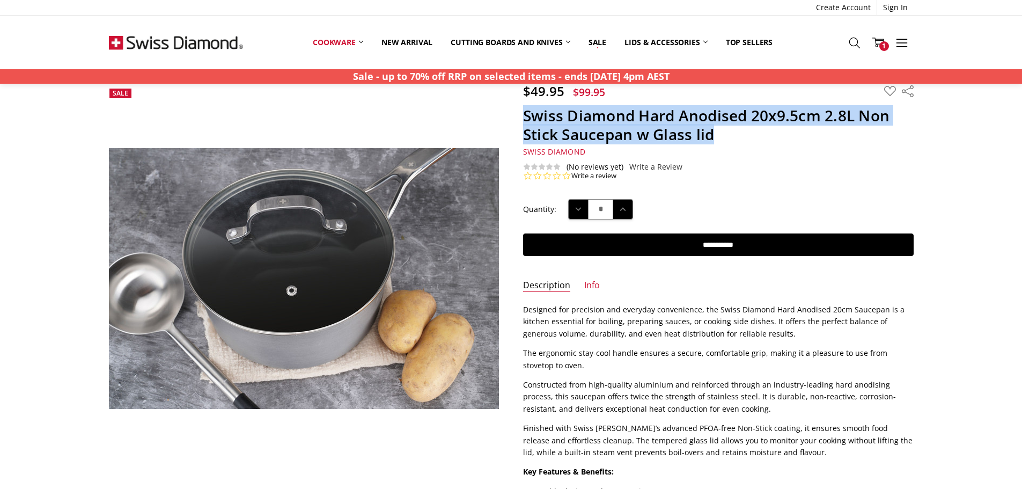
scroll to position [0, 0]
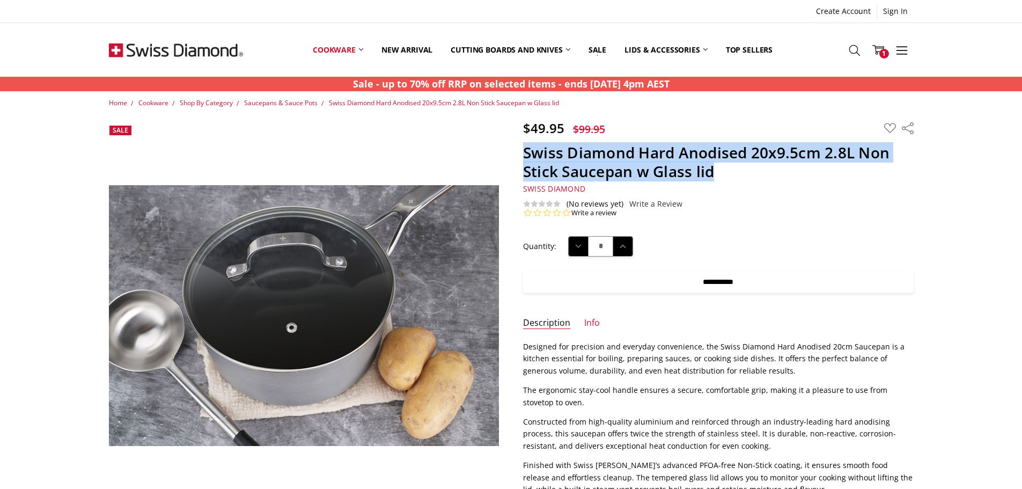
click at [721, 292] on input "**********" at bounding box center [718, 281] width 390 height 23
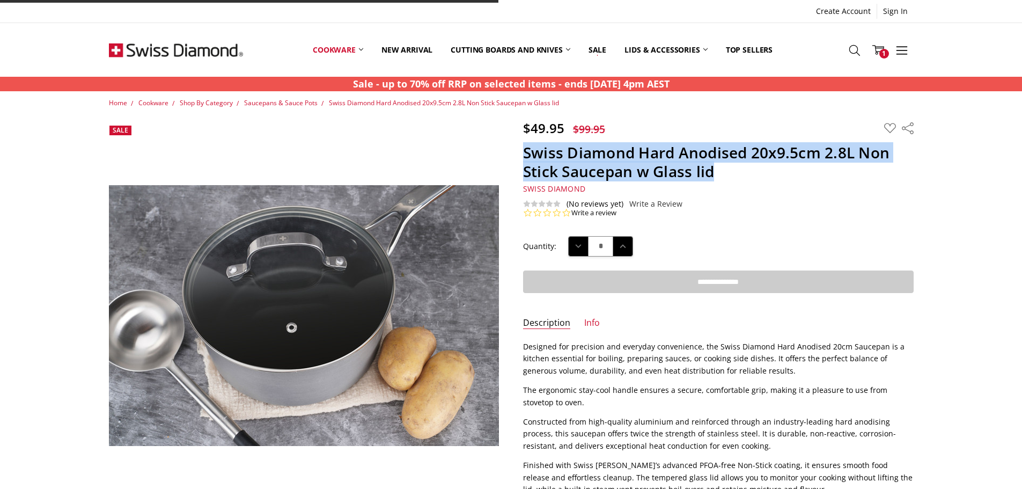
type input "**********"
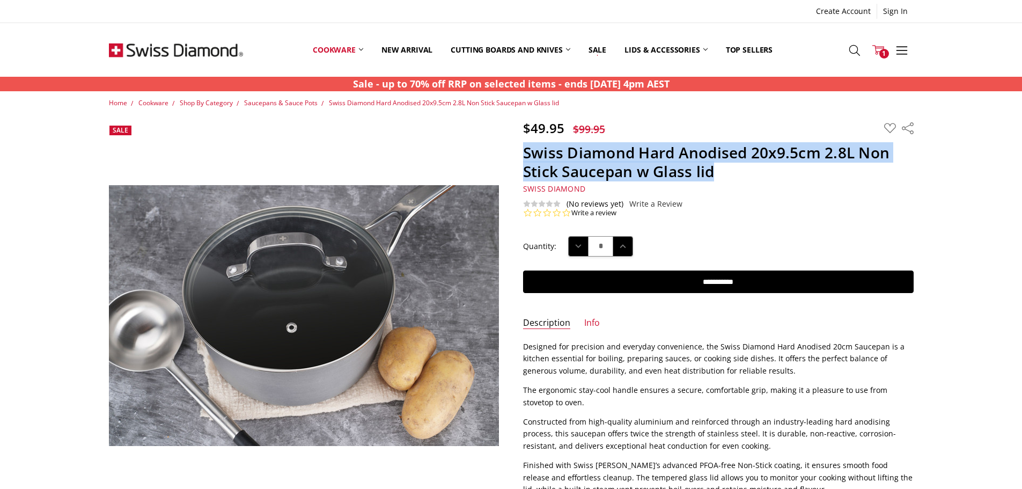
click at [883, 55] on span "1" at bounding box center [884, 54] width 10 height 10
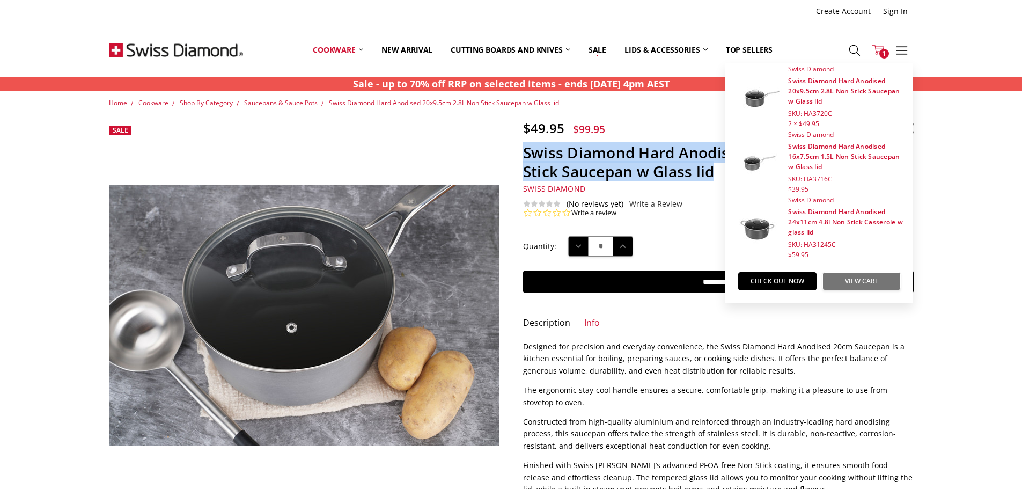
click at [859, 289] on link "View Cart" at bounding box center [861, 281] width 78 height 18
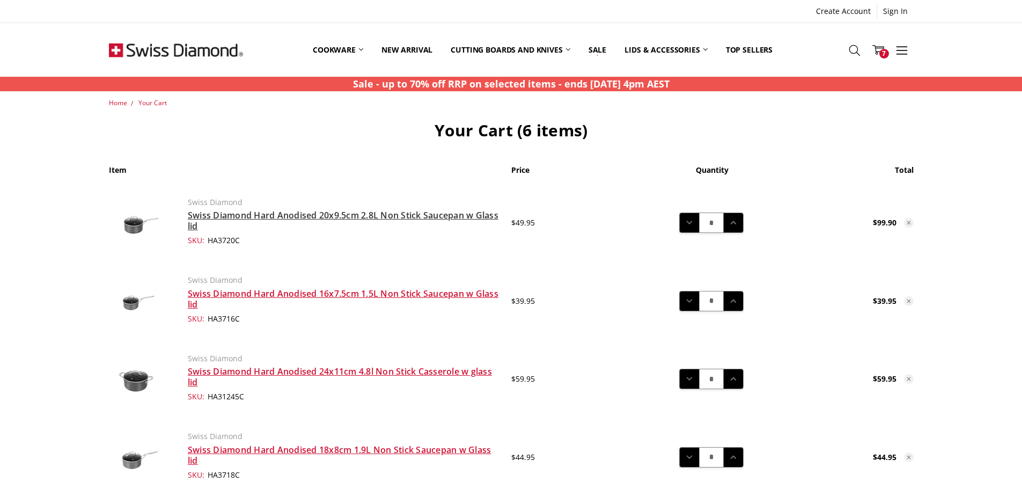
click at [402, 212] on link "Swiss Diamond Hard Anodised 20x9.5cm 2.8L Non Stick Saucepan w Glass lid" at bounding box center [343, 220] width 311 height 23
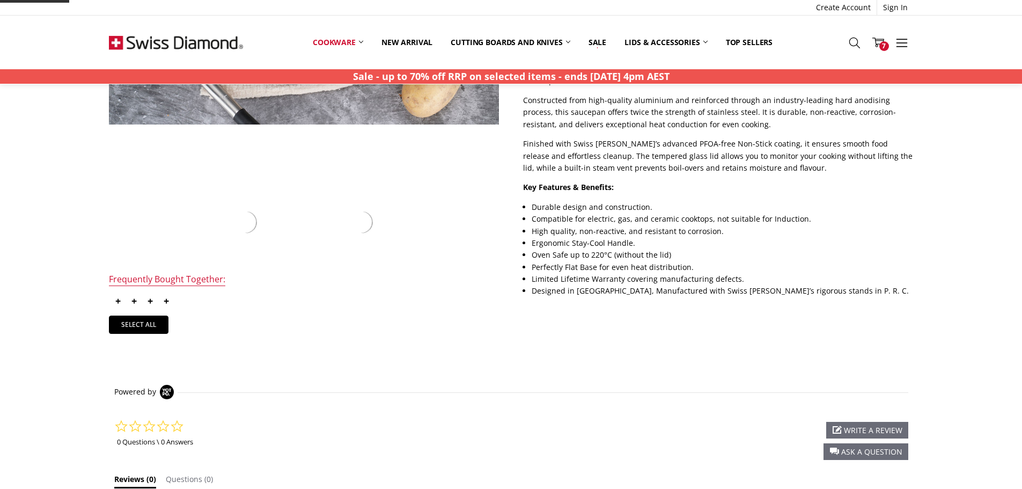
scroll to position [375, 0]
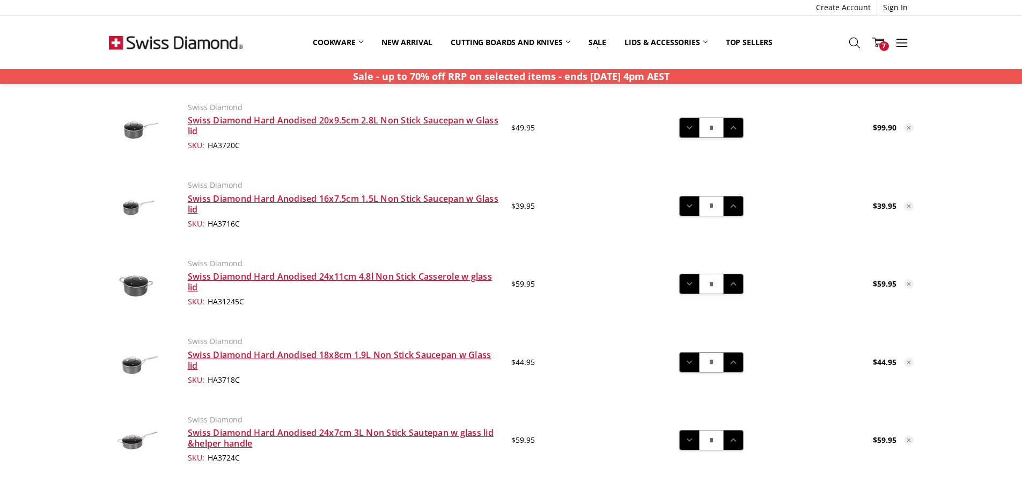
scroll to position [54, 0]
